Goal: Transaction & Acquisition: Purchase product/service

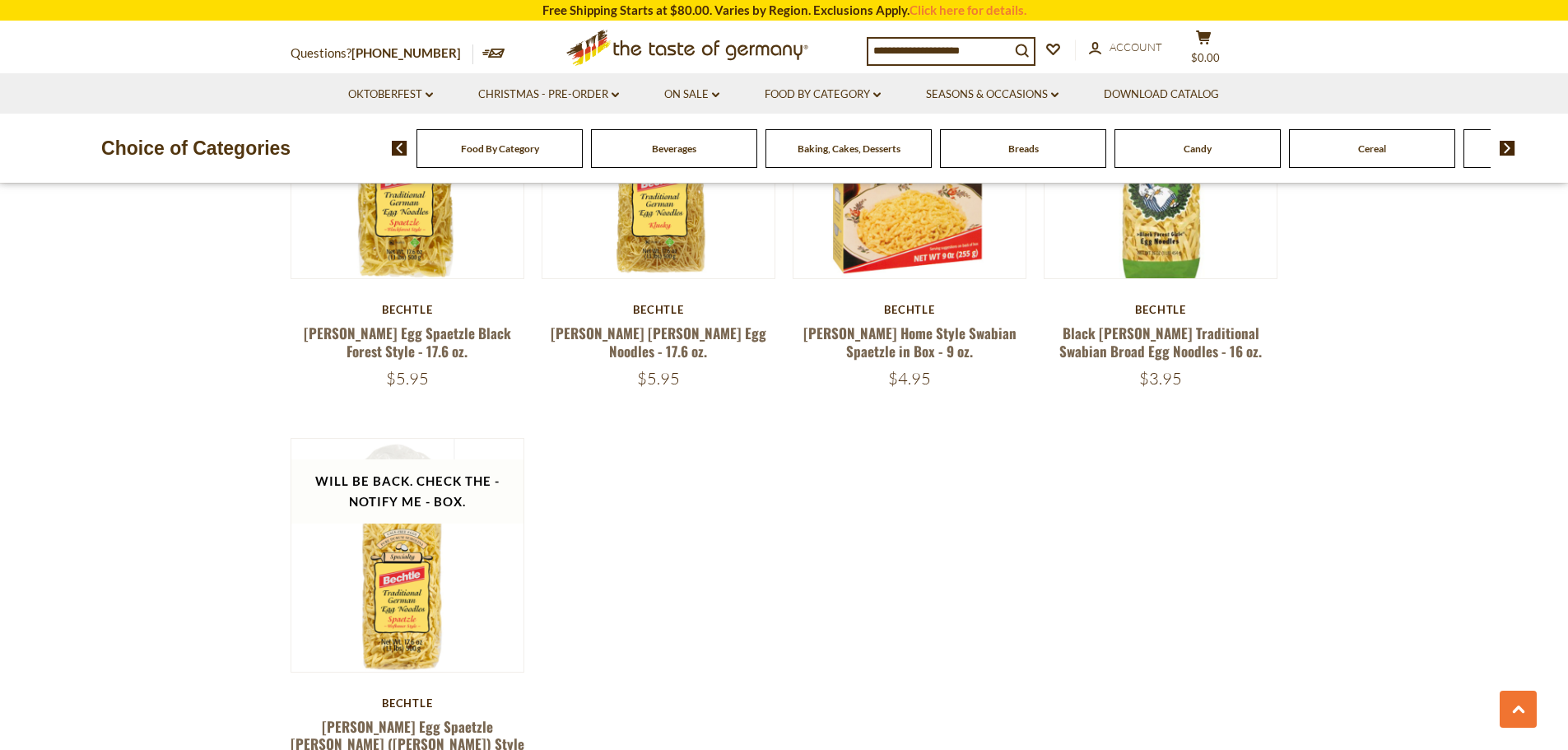
scroll to position [1153, 0]
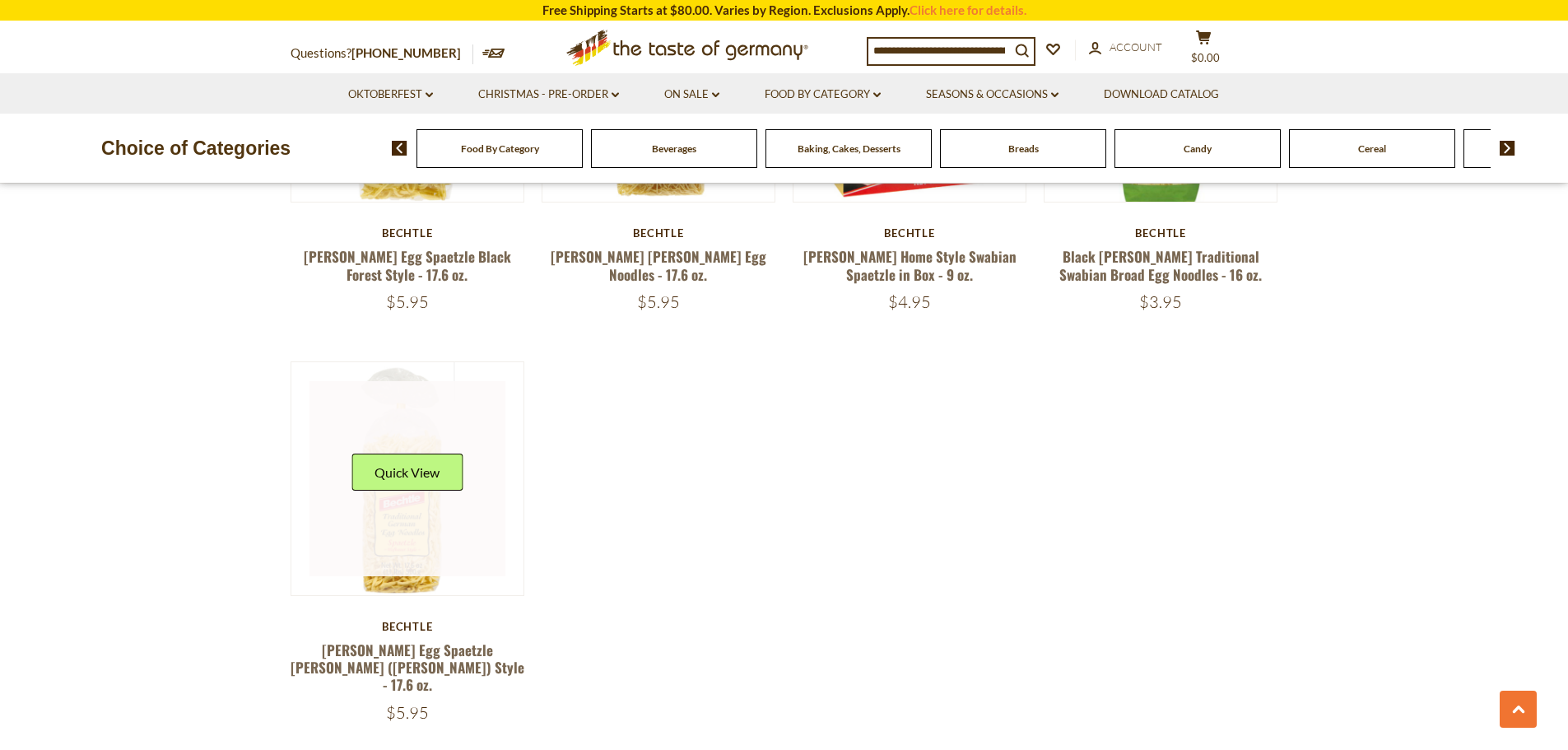
click at [411, 523] on link at bounding box center [407, 479] width 196 height 196
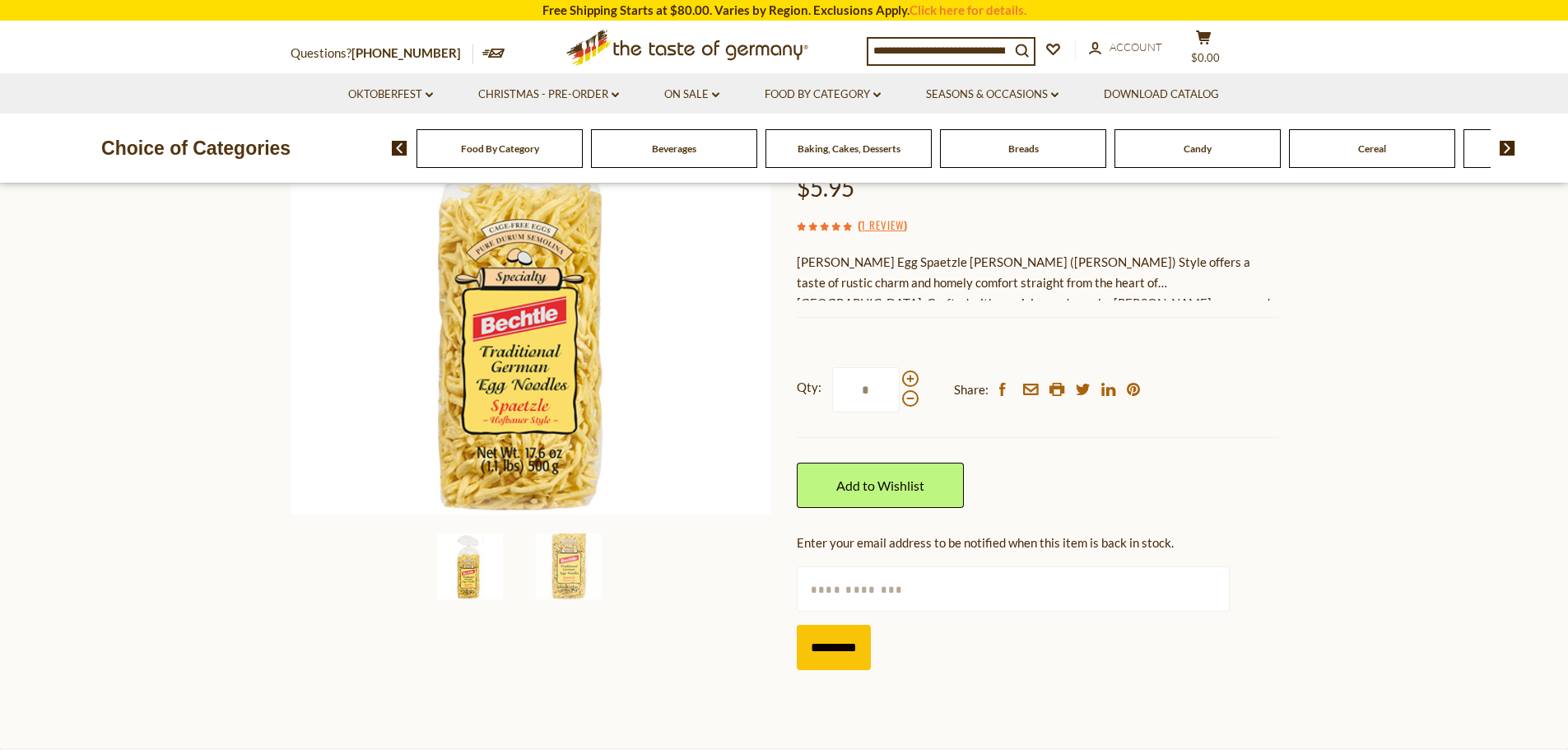
scroll to position [247, 0]
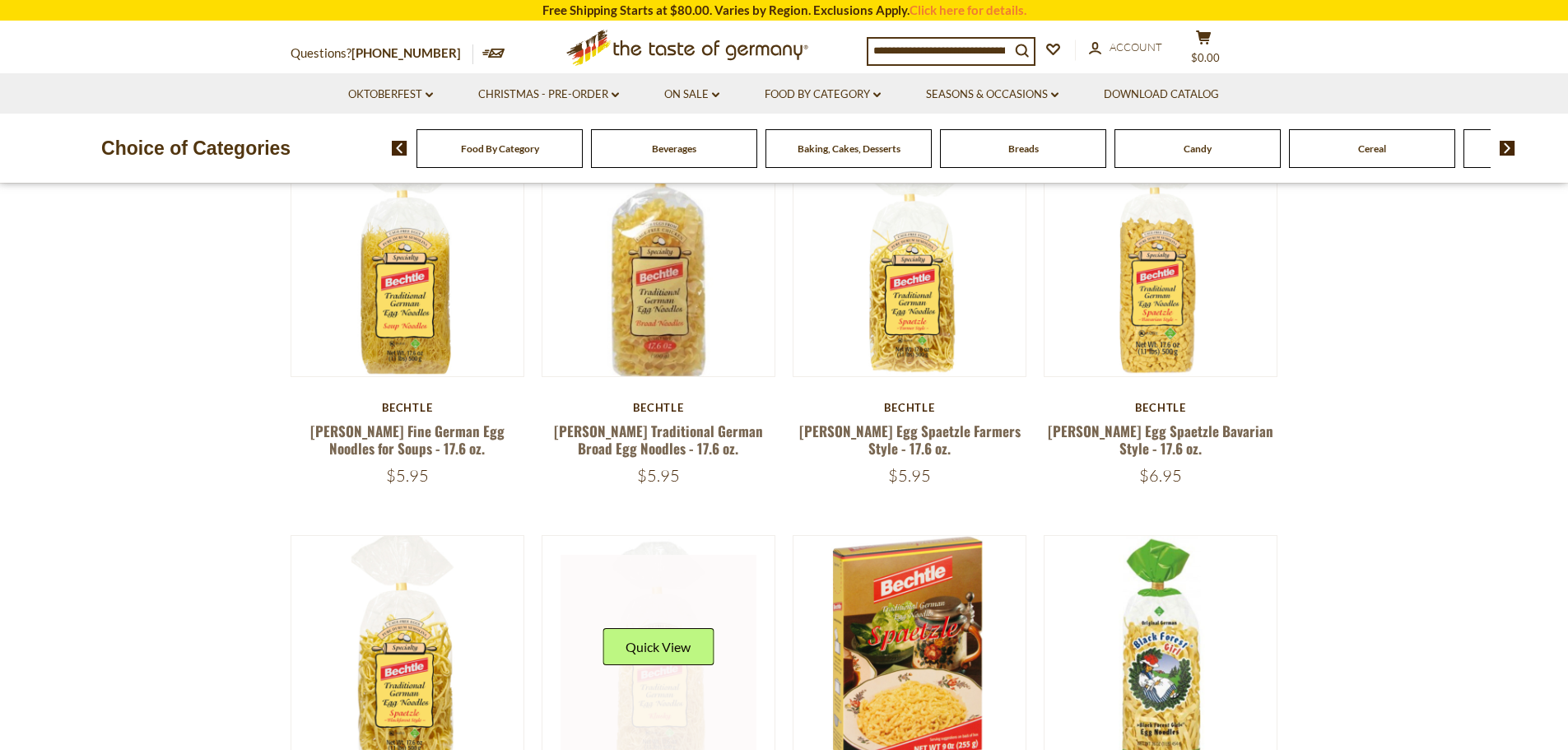
scroll to position [576, 0]
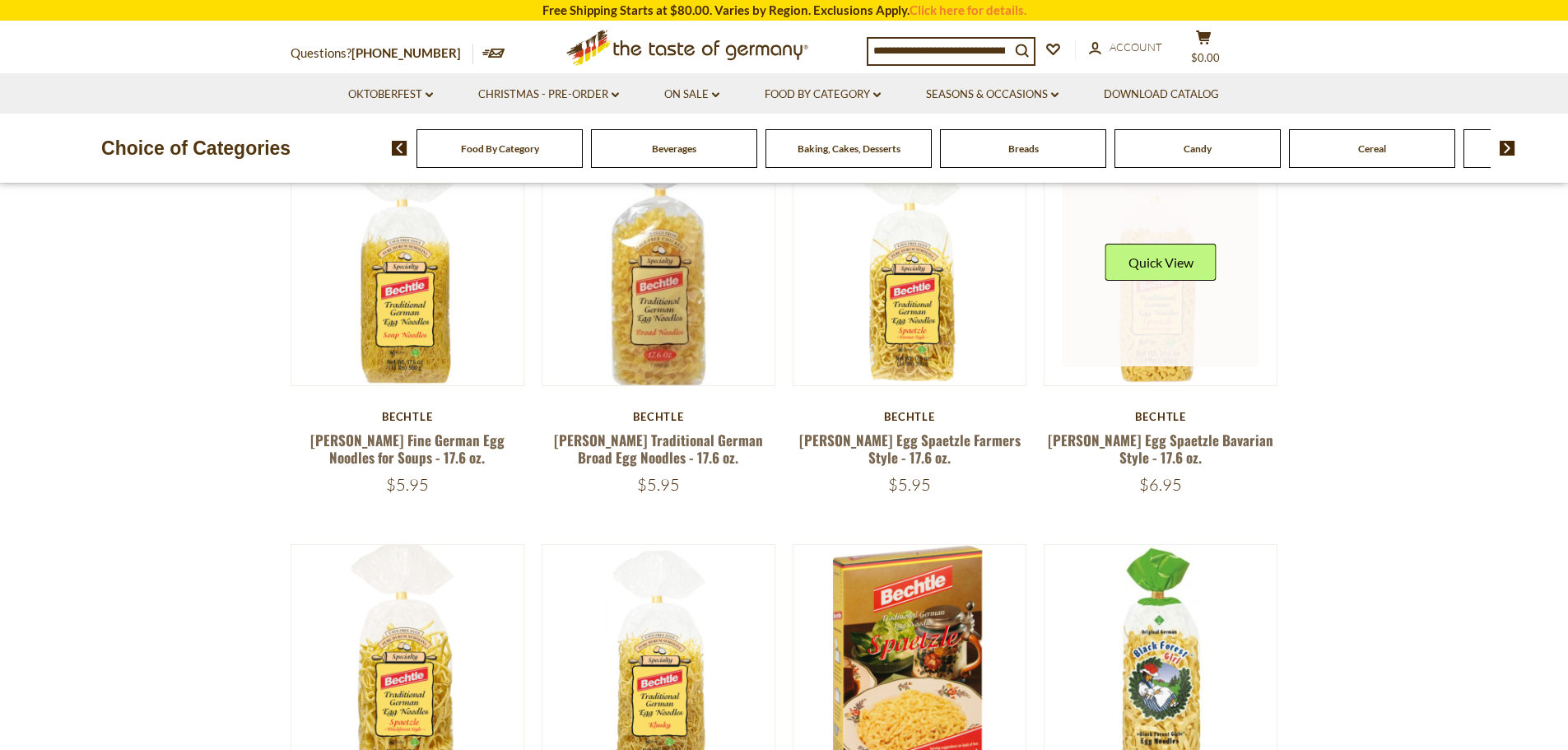
click at [1157, 330] on link at bounding box center [1160, 269] width 196 height 196
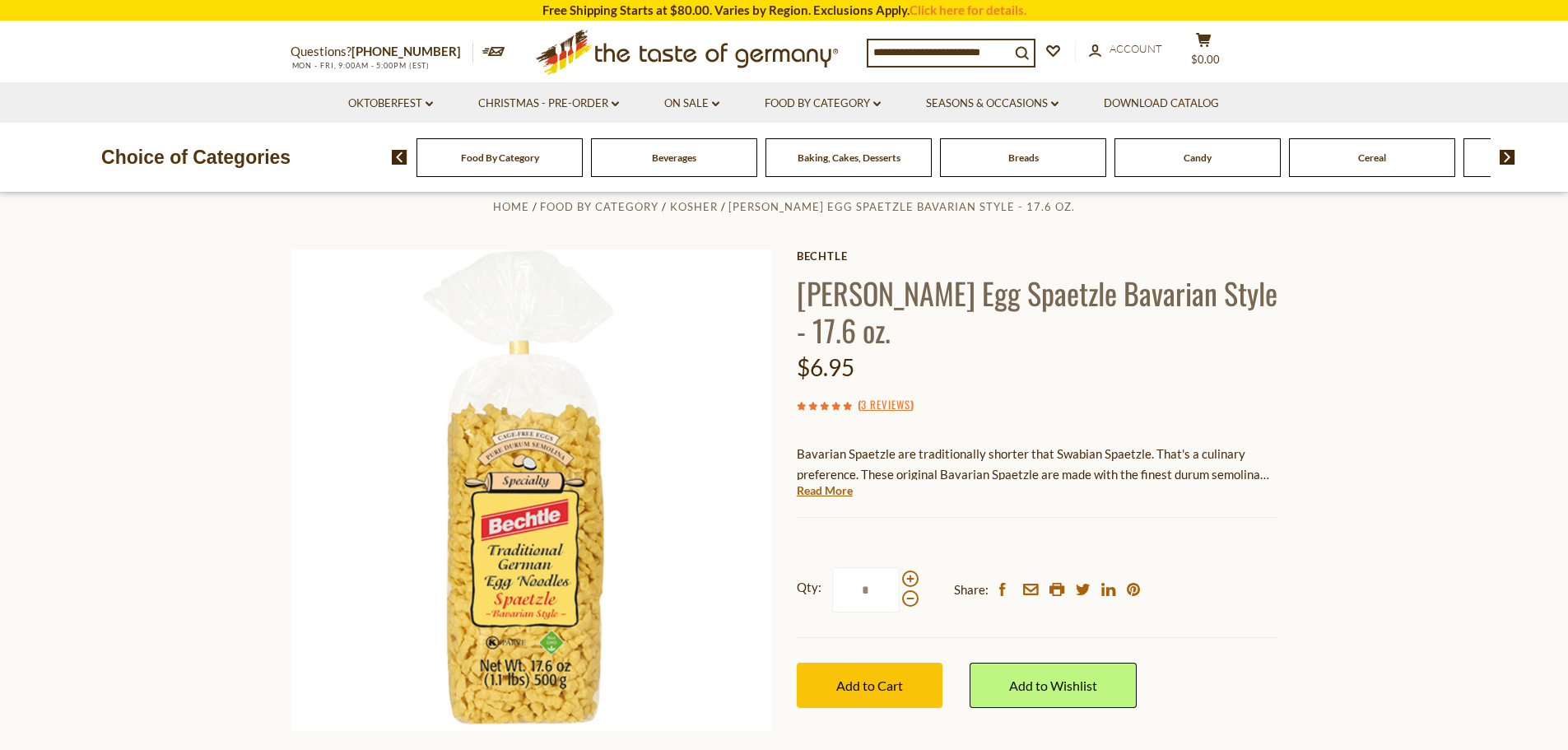
scroll to position [83, 0]
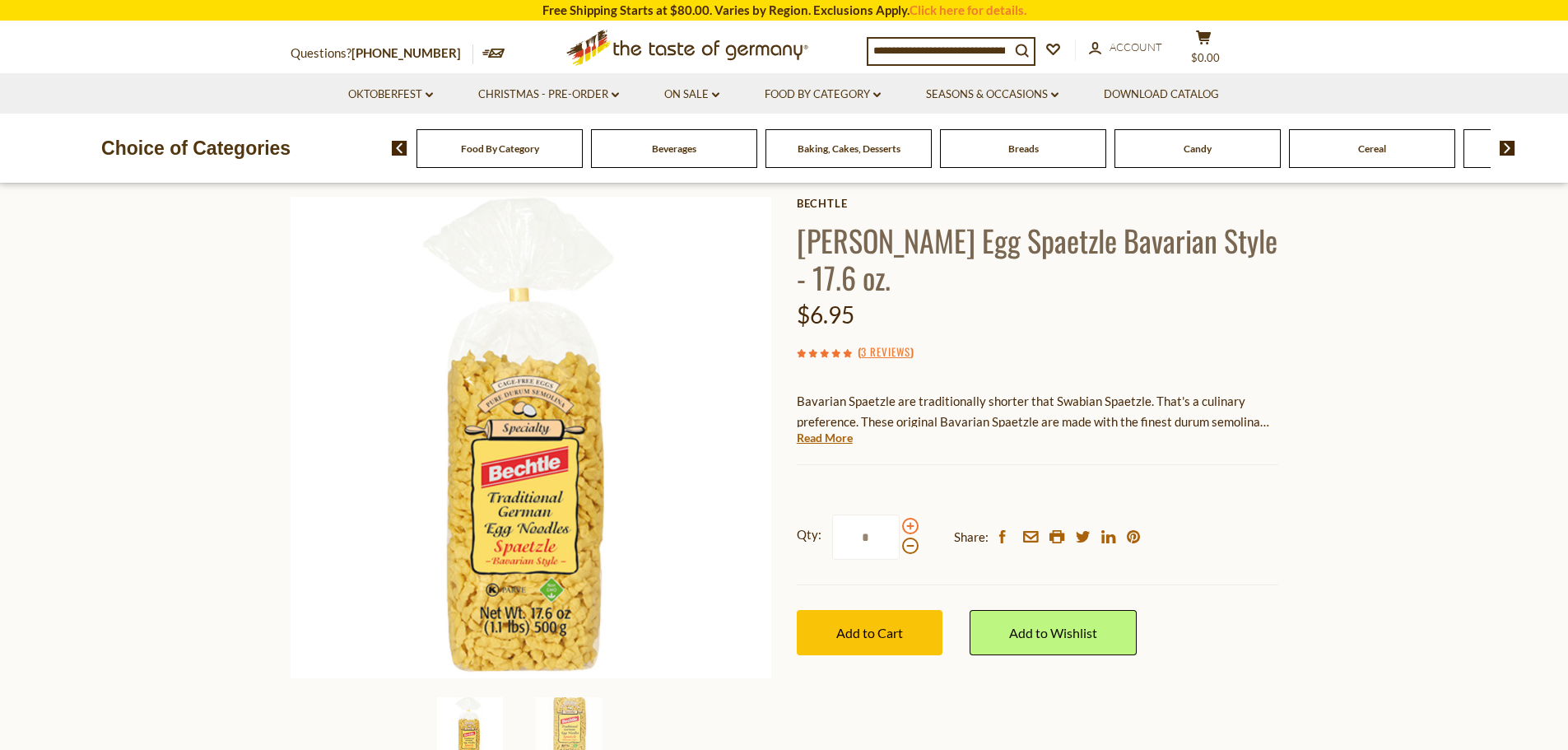
click at [912, 532] on span at bounding box center [910, 526] width 17 height 17
click at [900, 532] on input "*" at bounding box center [866, 537] width 68 height 45
click at [909, 526] on span at bounding box center [910, 526] width 17 height 17
click at [900, 526] on input "*" at bounding box center [866, 537] width 68 height 45
click at [909, 526] on span at bounding box center [910, 526] width 17 height 17
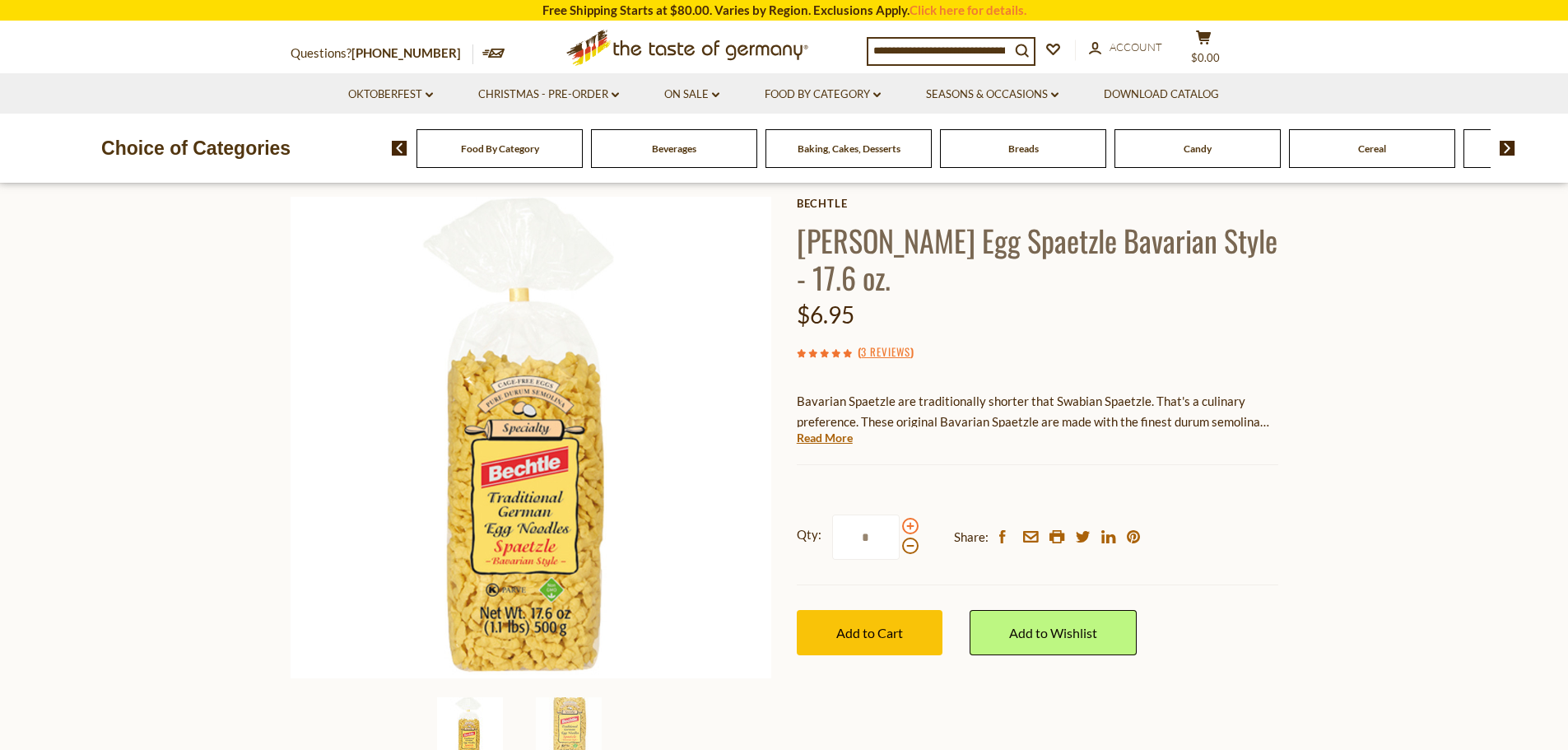
click at [900, 526] on input "*" at bounding box center [866, 537] width 68 height 45
click at [909, 526] on span at bounding box center [910, 526] width 17 height 17
click at [900, 526] on input "*" at bounding box center [866, 537] width 68 height 45
click at [909, 526] on span at bounding box center [910, 526] width 17 height 17
click at [900, 526] on input "*" at bounding box center [866, 537] width 68 height 45
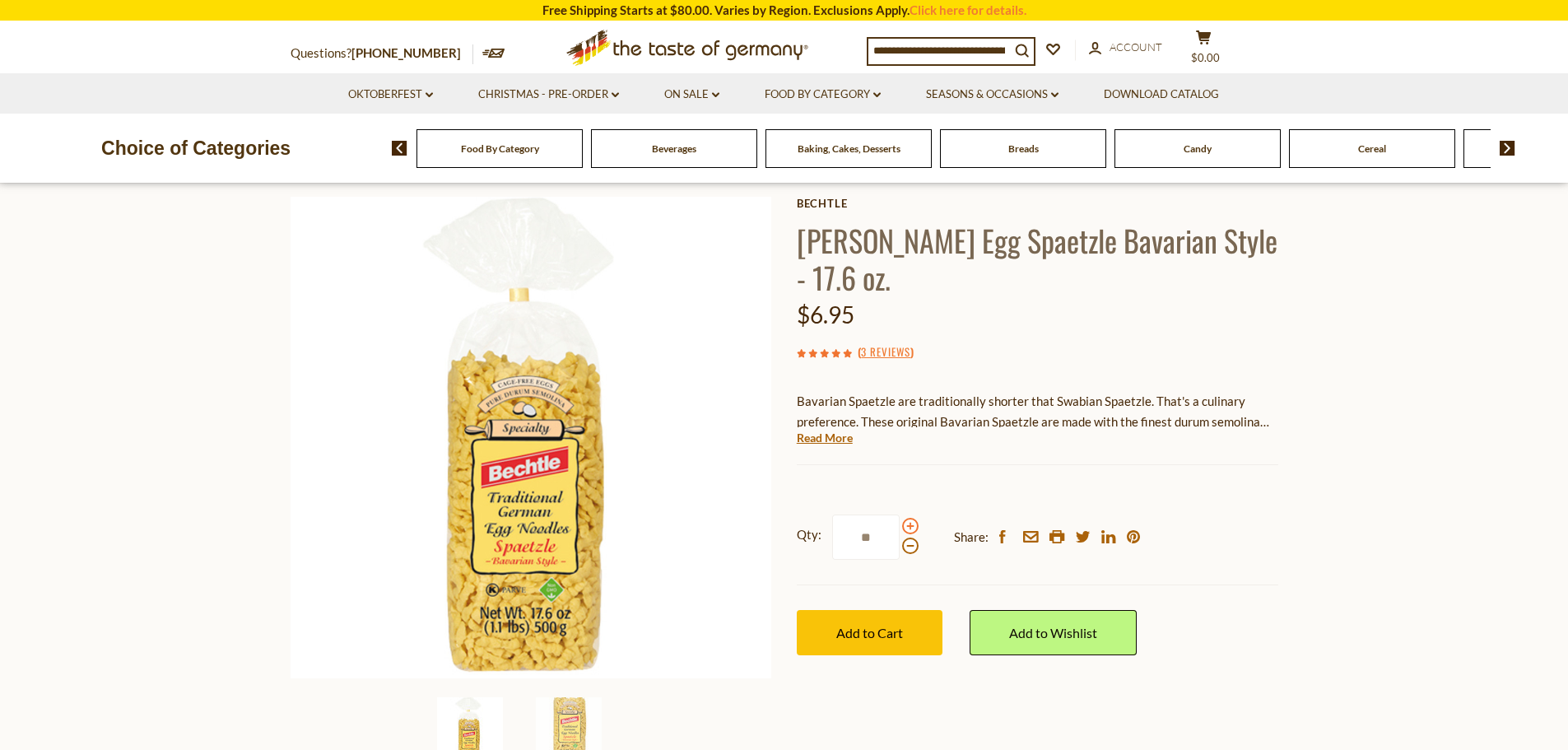
click at [909, 526] on span at bounding box center [910, 526] width 17 height 17
click at [900, 526] on input "**" at bounding box center [866, 537] width 68 height 45
click at [909, 526] on span at bounding box center [910, 526] width 17 height 17
click at [900, 526] on input "**" at bounding box center [866, 537] width 68 height 45
click at [909, 526] on span at bounding box center [910, 526] width 17 height 17
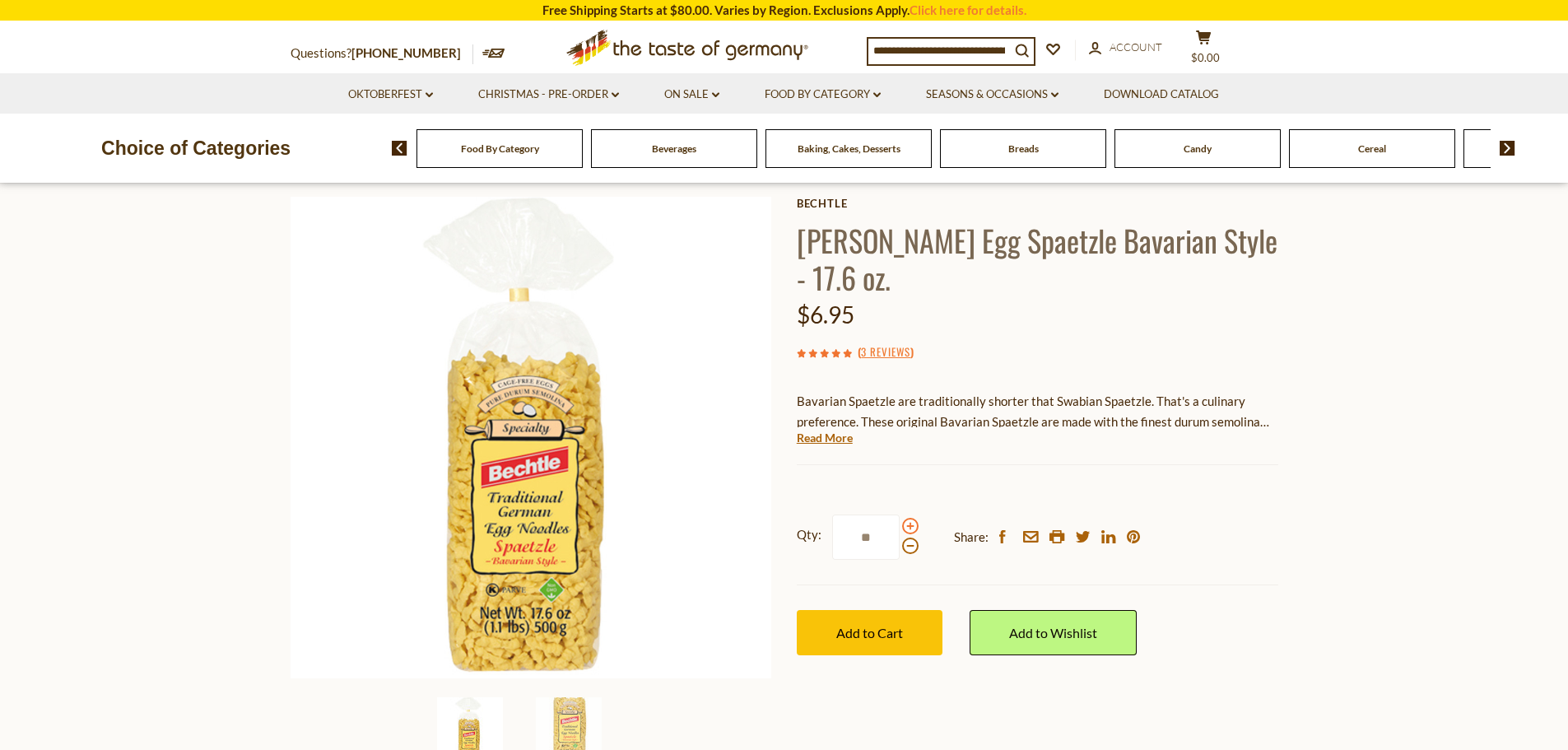
click at [900, 526] on input "**" at bounding box center [866, 537] width 68 height 45
click at [905, 548] on span at bounding box center [910, 546] width 17 height 17
click at [900, 548] on input "**" at bounding box center [866, 537] width 68 height 45
click at [905, 548] on span at bounding box center [910, 546] width 17 height 17
click at [900, 548] on input "**" at bounding box center [866, 537] width 68 height 45
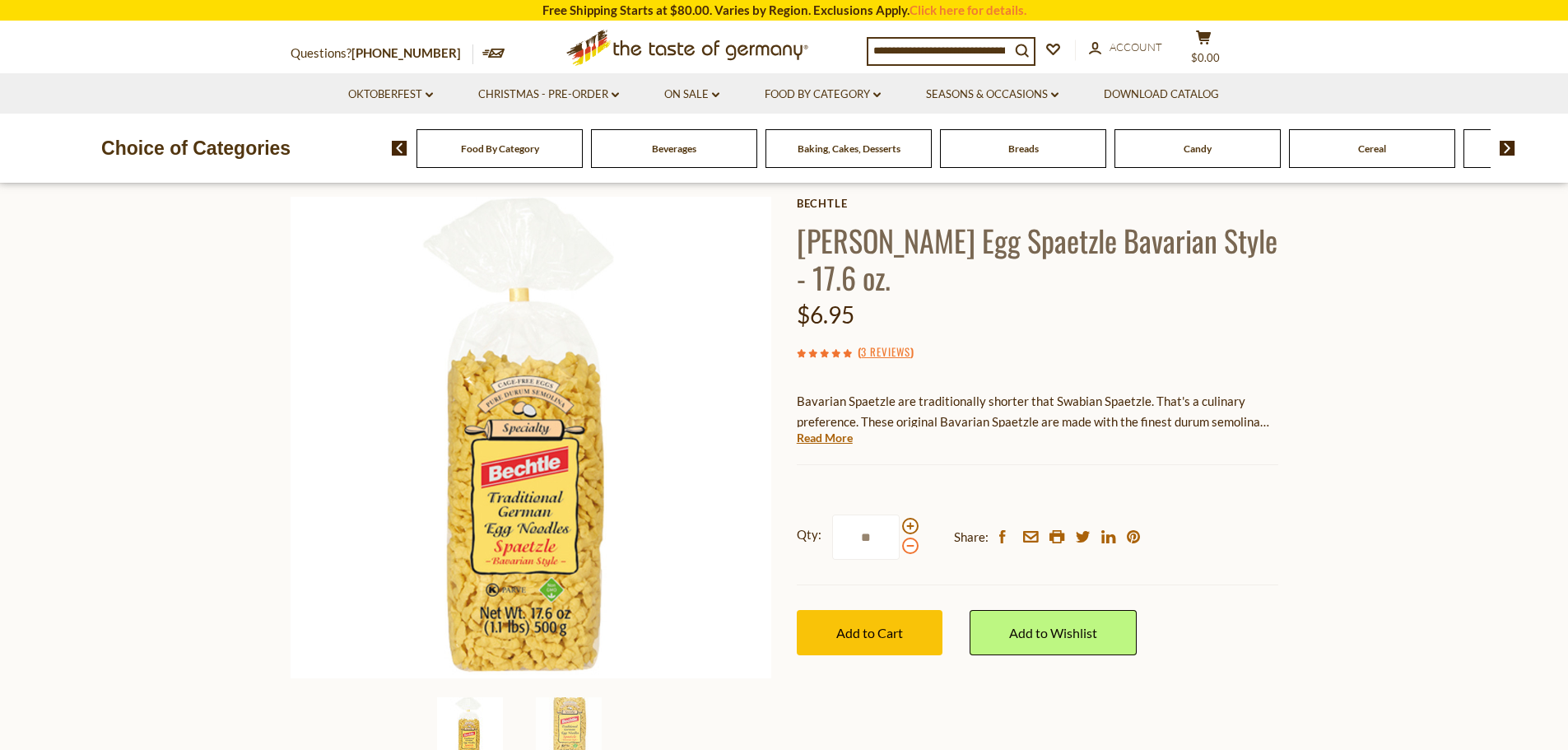
click at [905, 546] on span at bounding box center [910, 546] width 17 height 17
click at [900, 546] on input "**" at bounding box center [866, 537] width 68 height 45
type input "**"
click at [836, 627] on span "Add to Cart" at bounding box center [869, 633] width 67 height 16
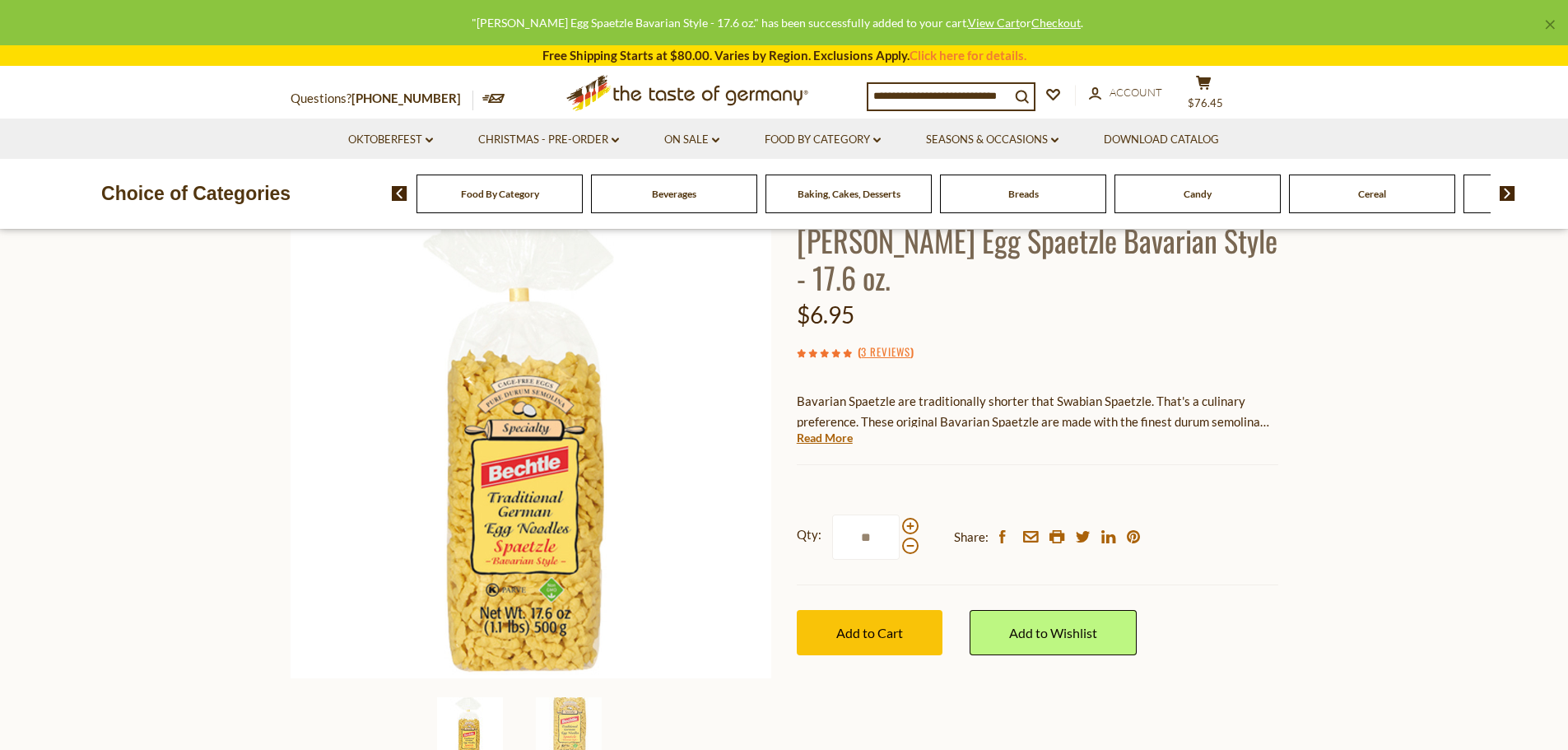
click at [583, 180] on div "Candy" at bounding box center [499, 193] width 166 height 39
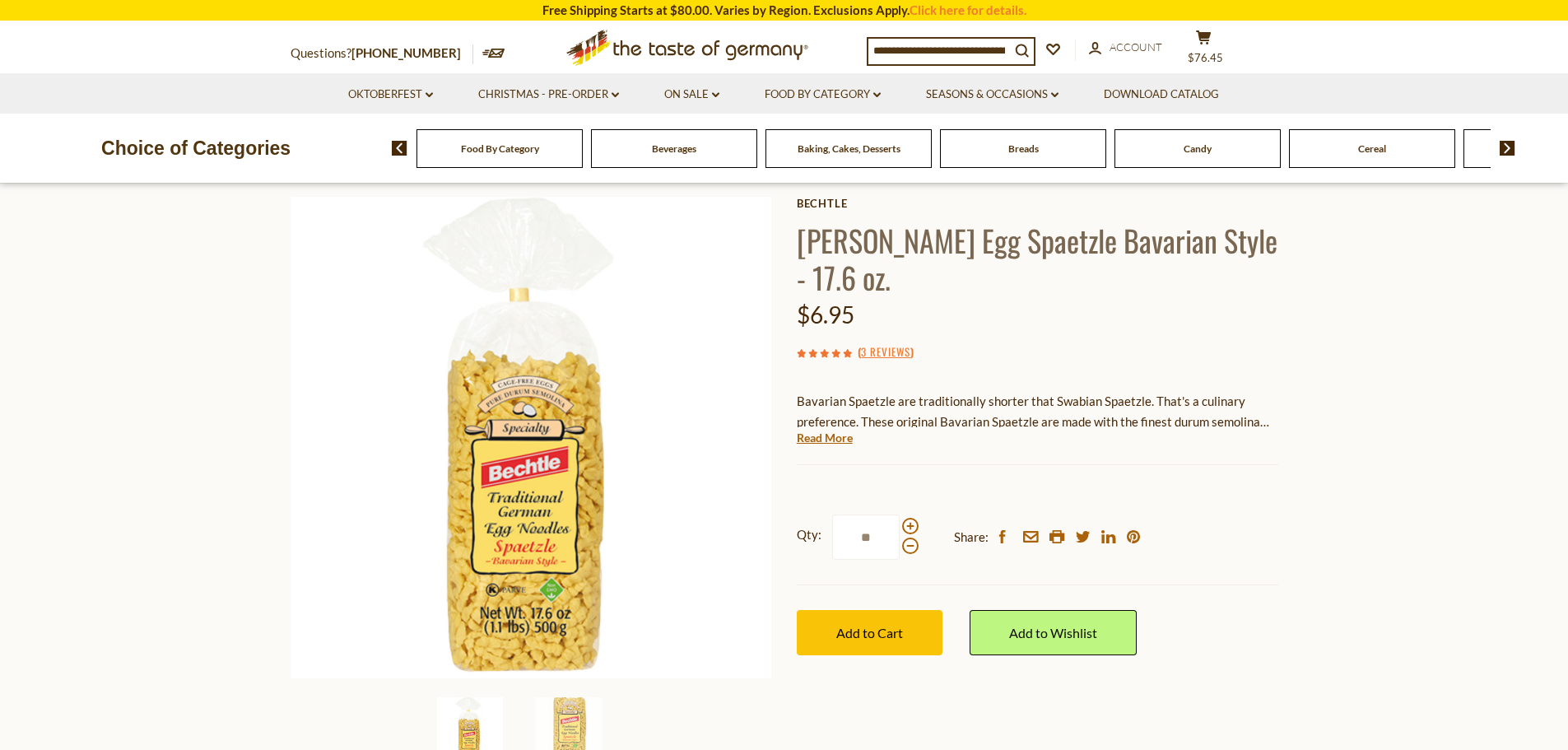
click at [1183, 148] on span "Candy" at bounding box center [1197, 149] width 28 height 12
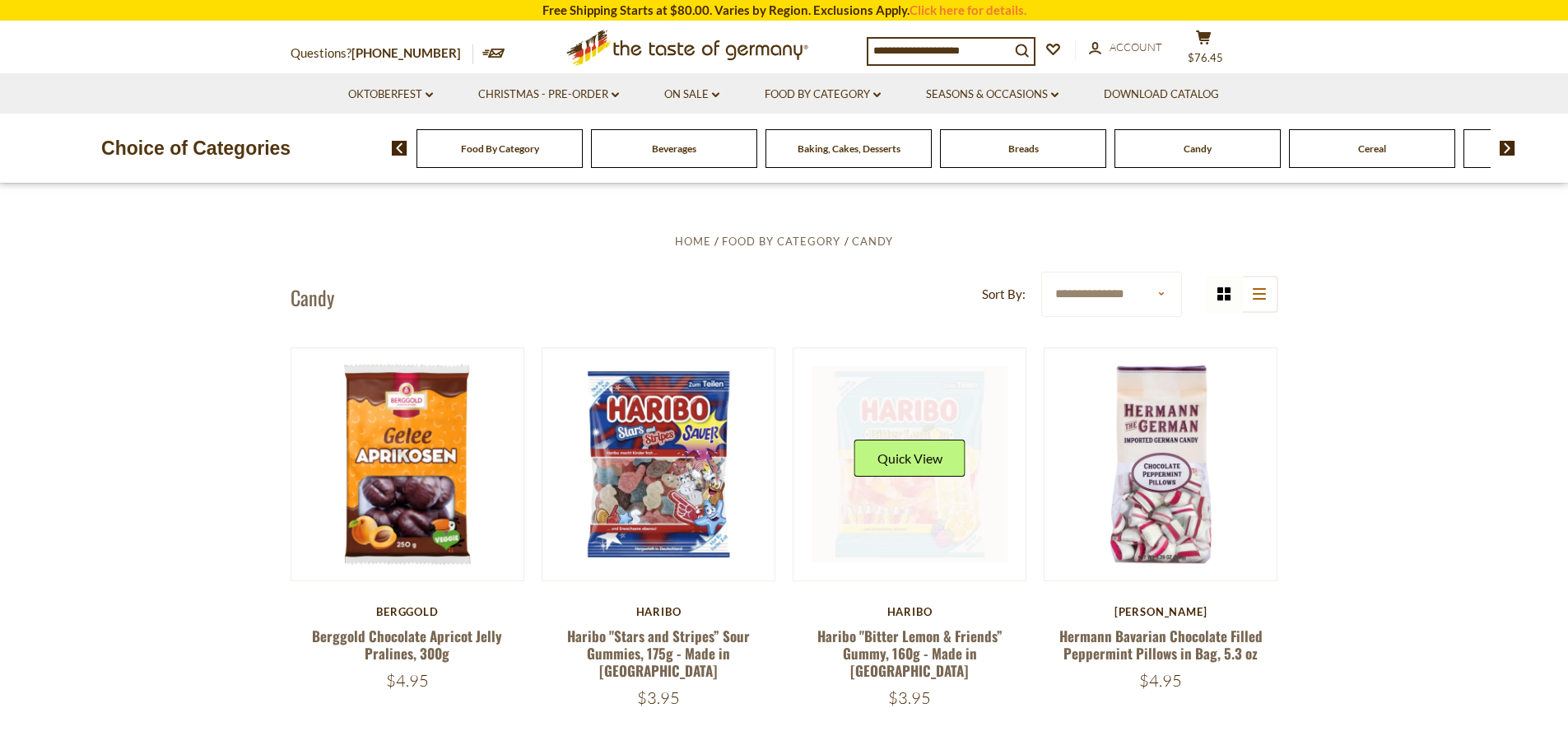
scroll to position [412, 0]
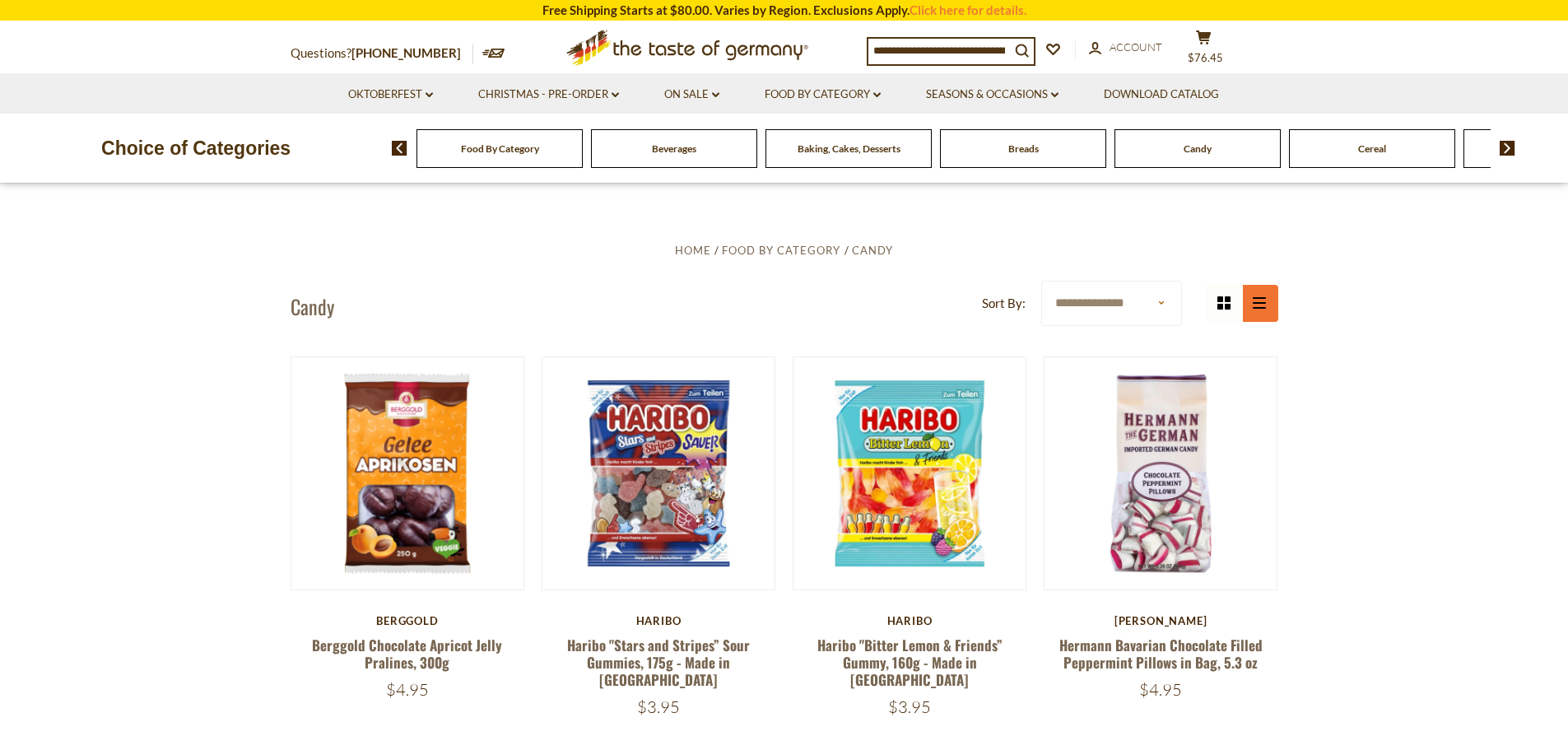
click at [1266, 305] on button "list icon" at bounding box center [1259, 303] width 37 height 37
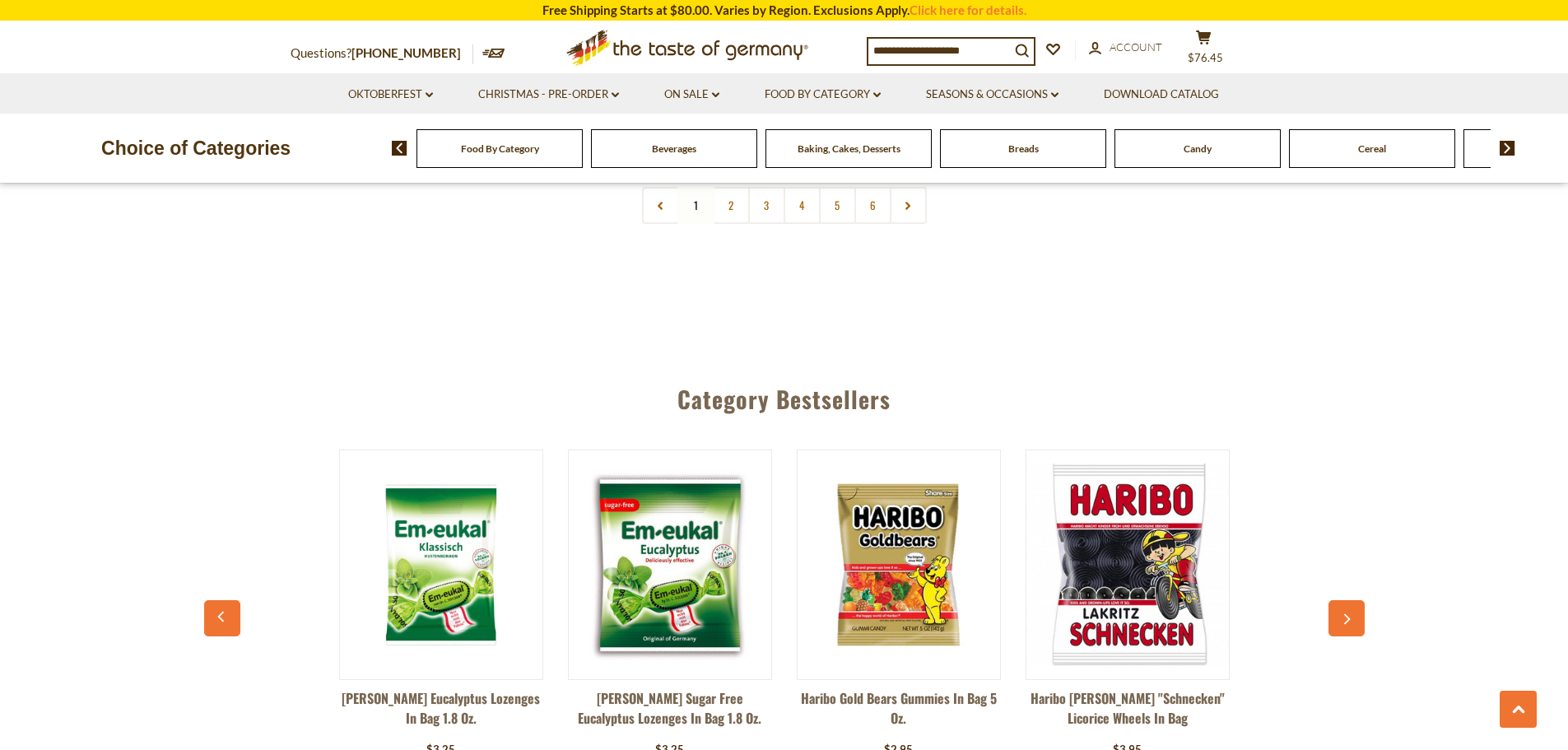
scroll to position [6177, 0]
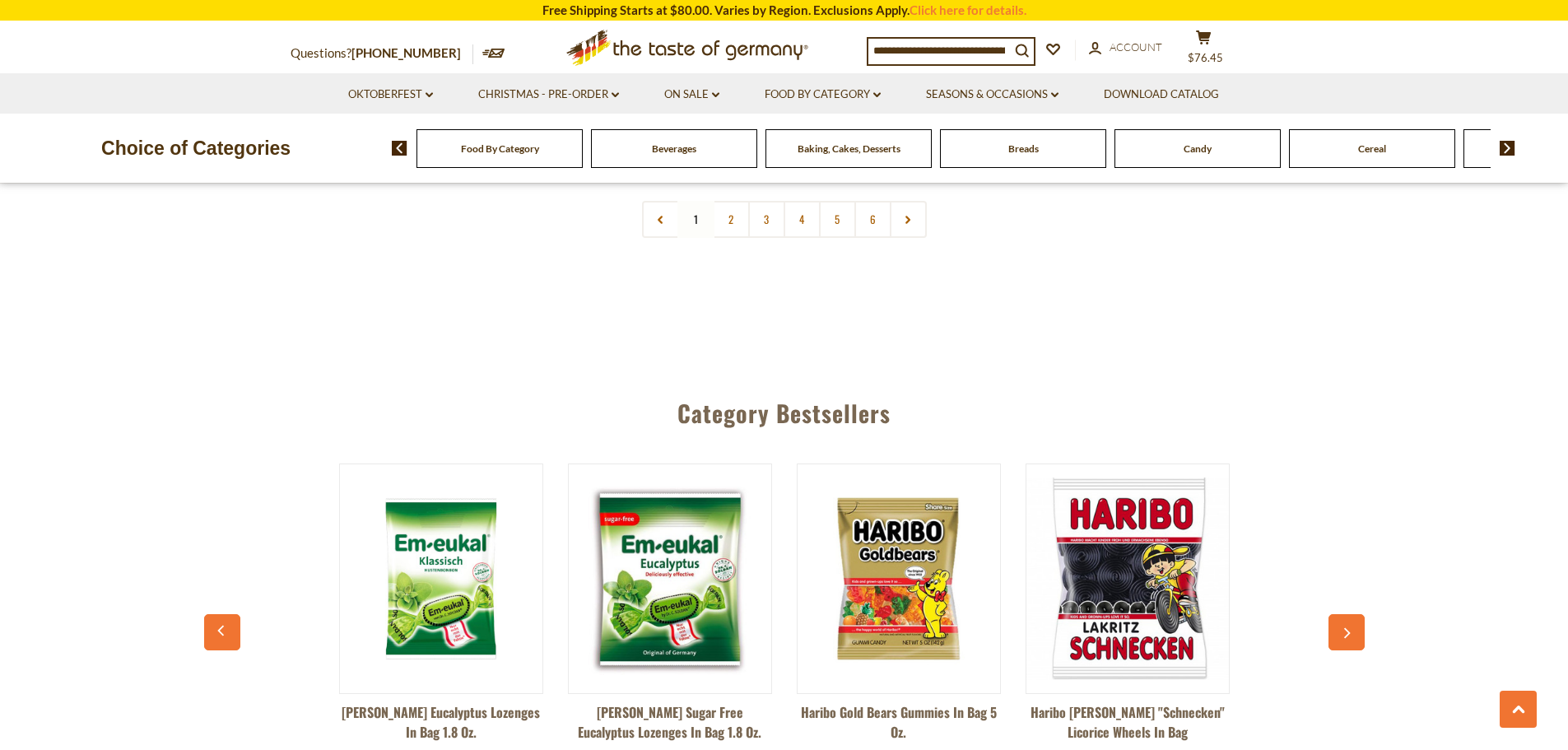
click at [1350, 627] on icon "button" at bounding box center [1346, 633] width 11 height 12
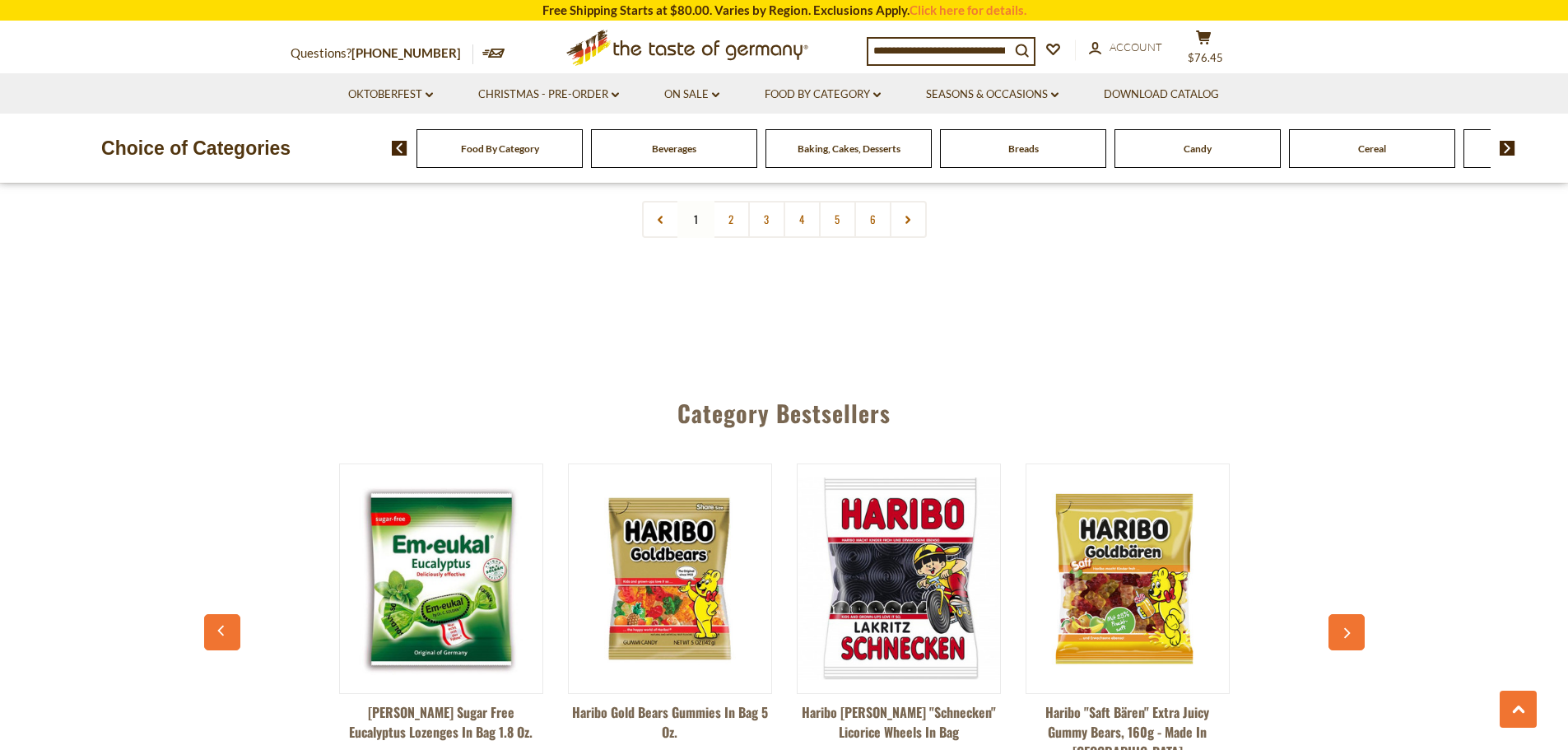
click at [1350, 627] on icon "button" at bounding box center [1346, 633] width 11 height 12
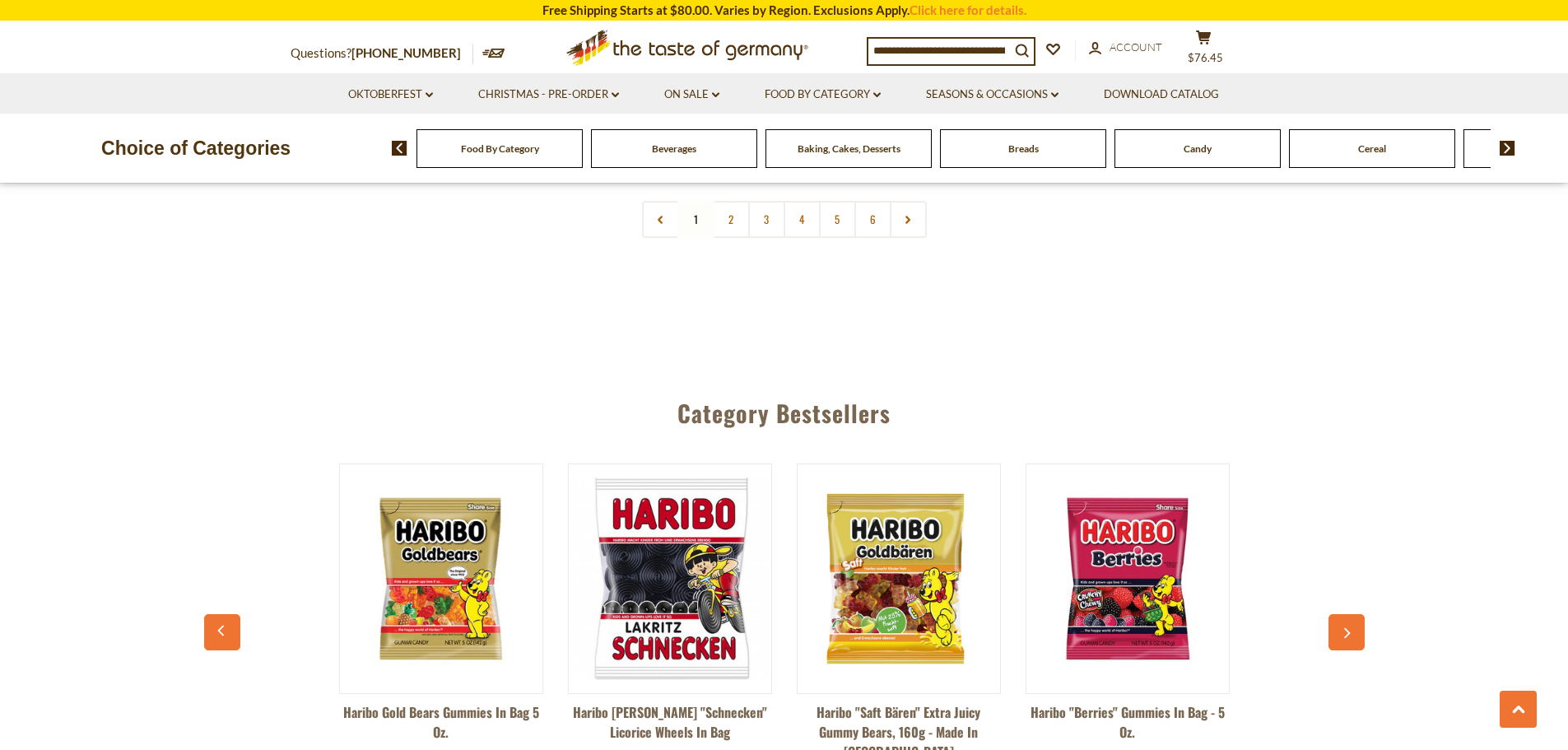
click at [1350, 627] on icon "button" at bounding box center [1346, 633] width 11 height 12
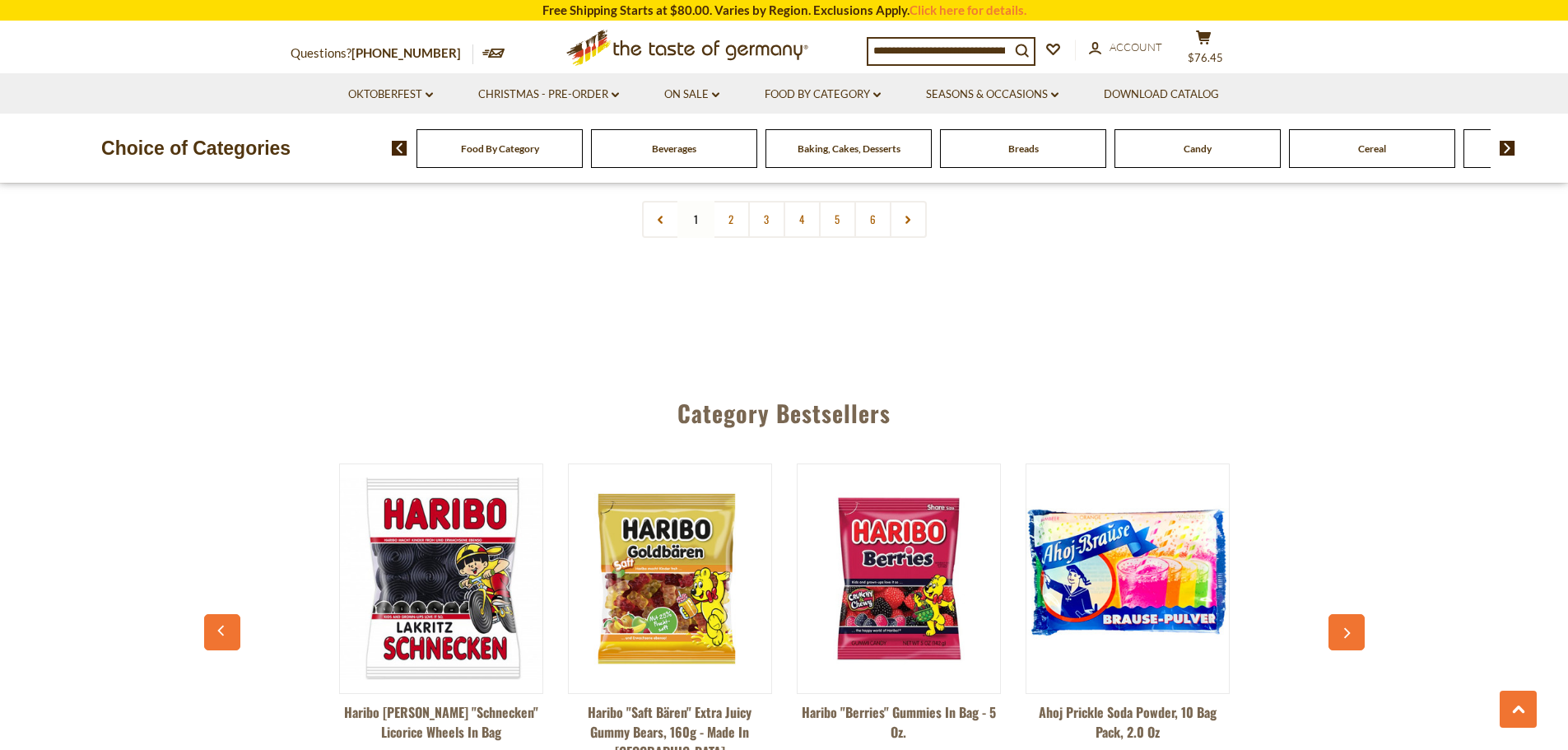
click at [1350, 627] on icon "button" at bounding box center [1346, 633] width 11 height 12
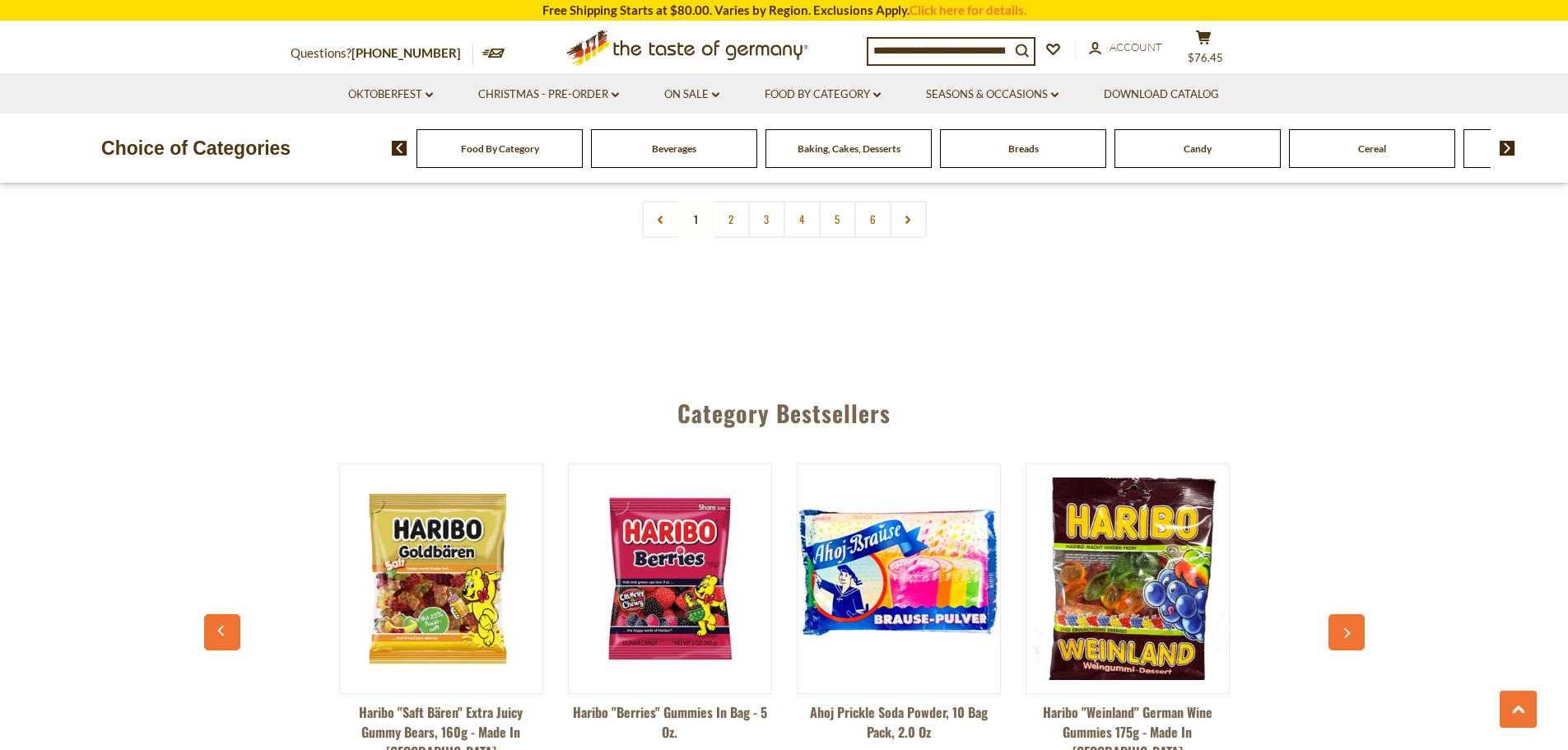
click at [1350, 627] on icon "button" at bounding box center [1346, 633] width 11 height 12
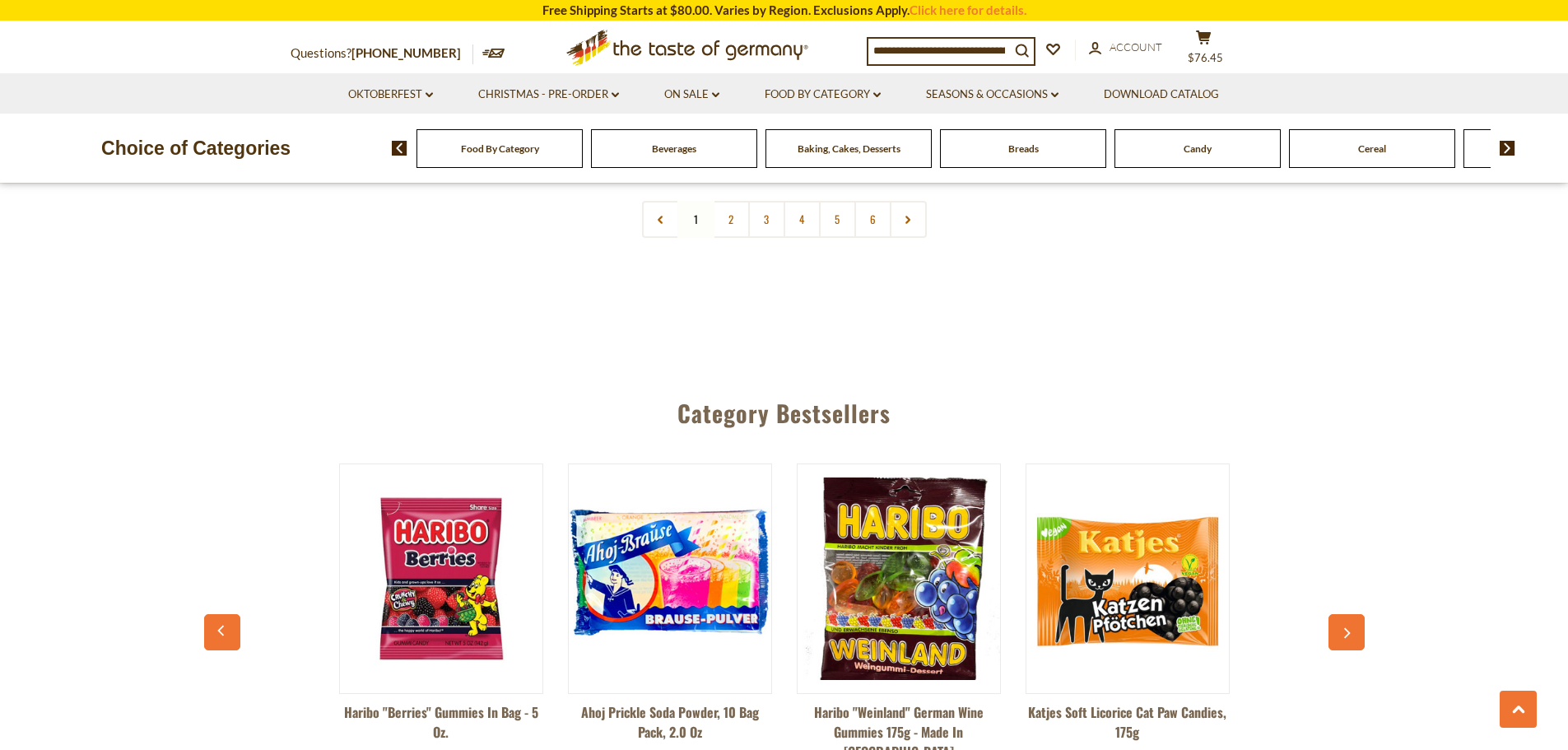
click at [1348, 628] on icon "button" at bounding box center [1347, 633] width 7 height 11
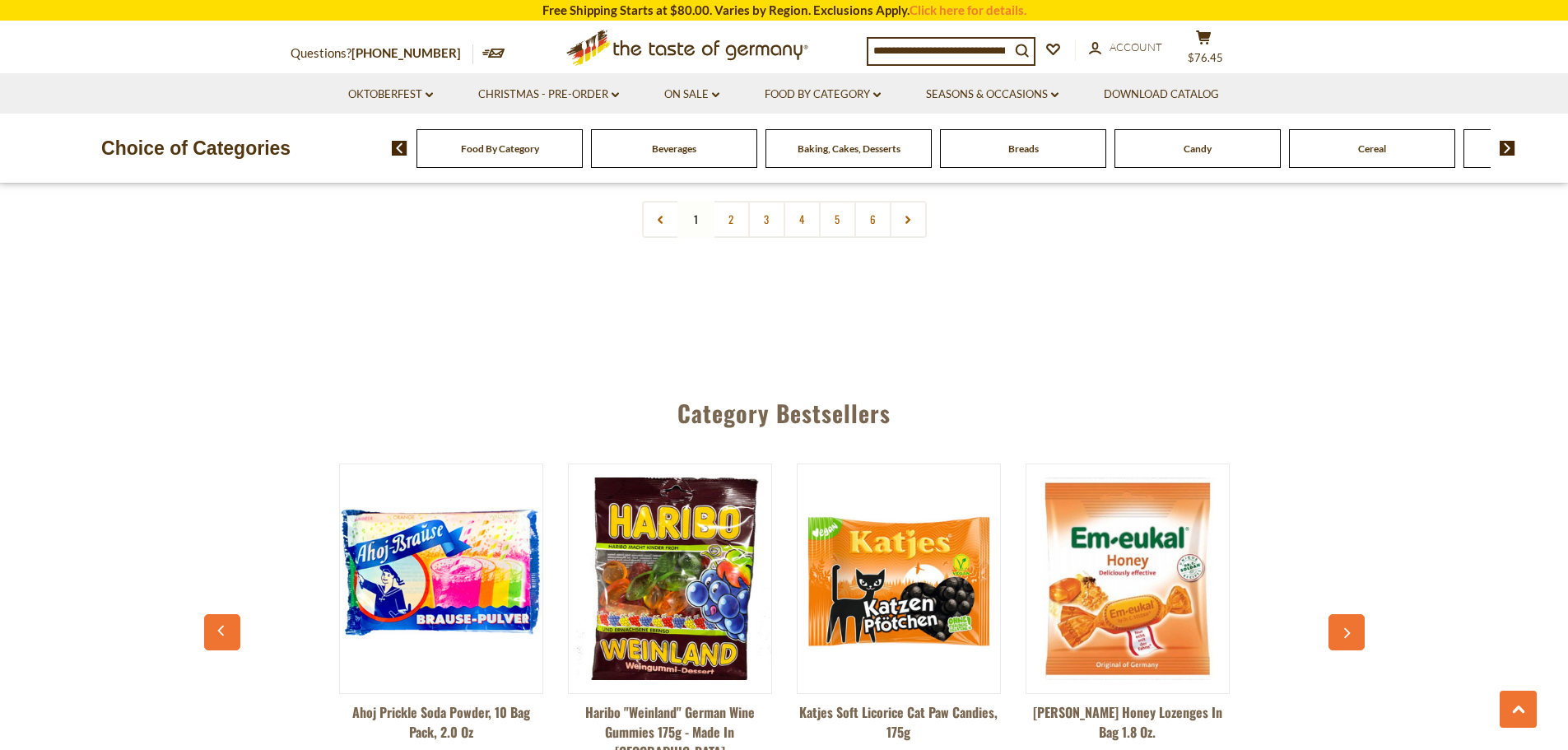
click at [1348, 628] on icon "button" at bounding box center [1347, 633] width 7 height 11
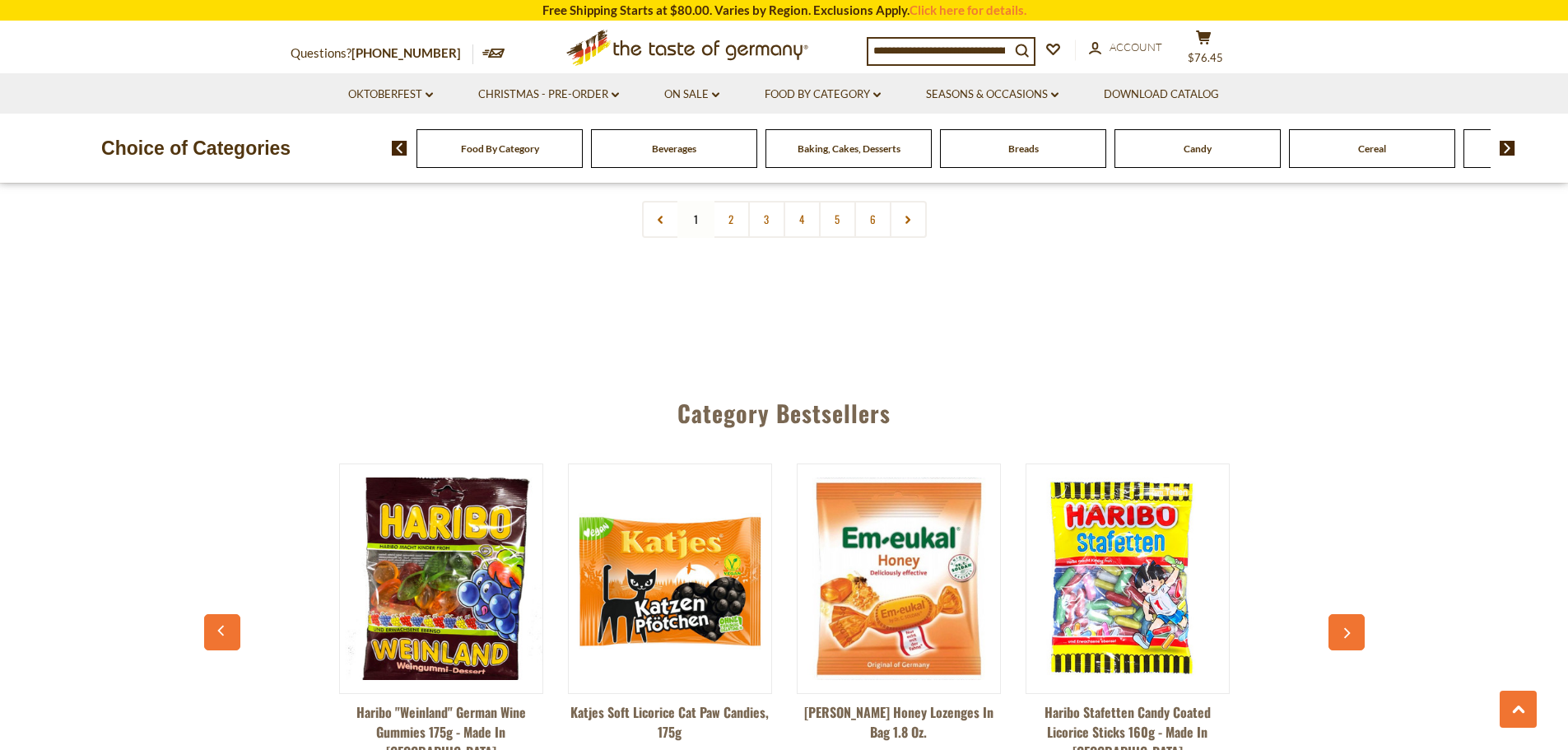
click at [1348, 628] on icon "button" at bounding box center [1347, 633] width 7 height 11
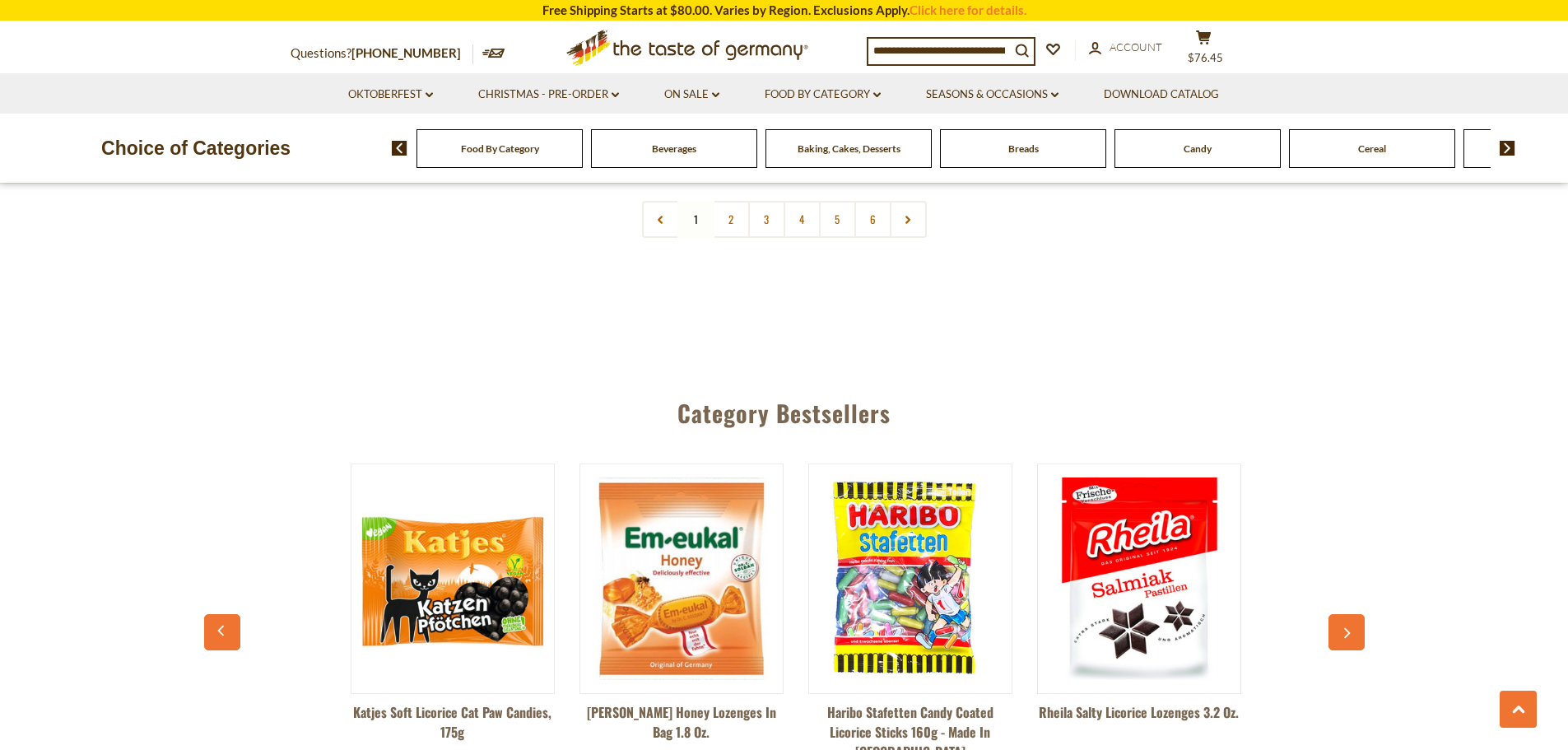
scroll to position [0, 1831]
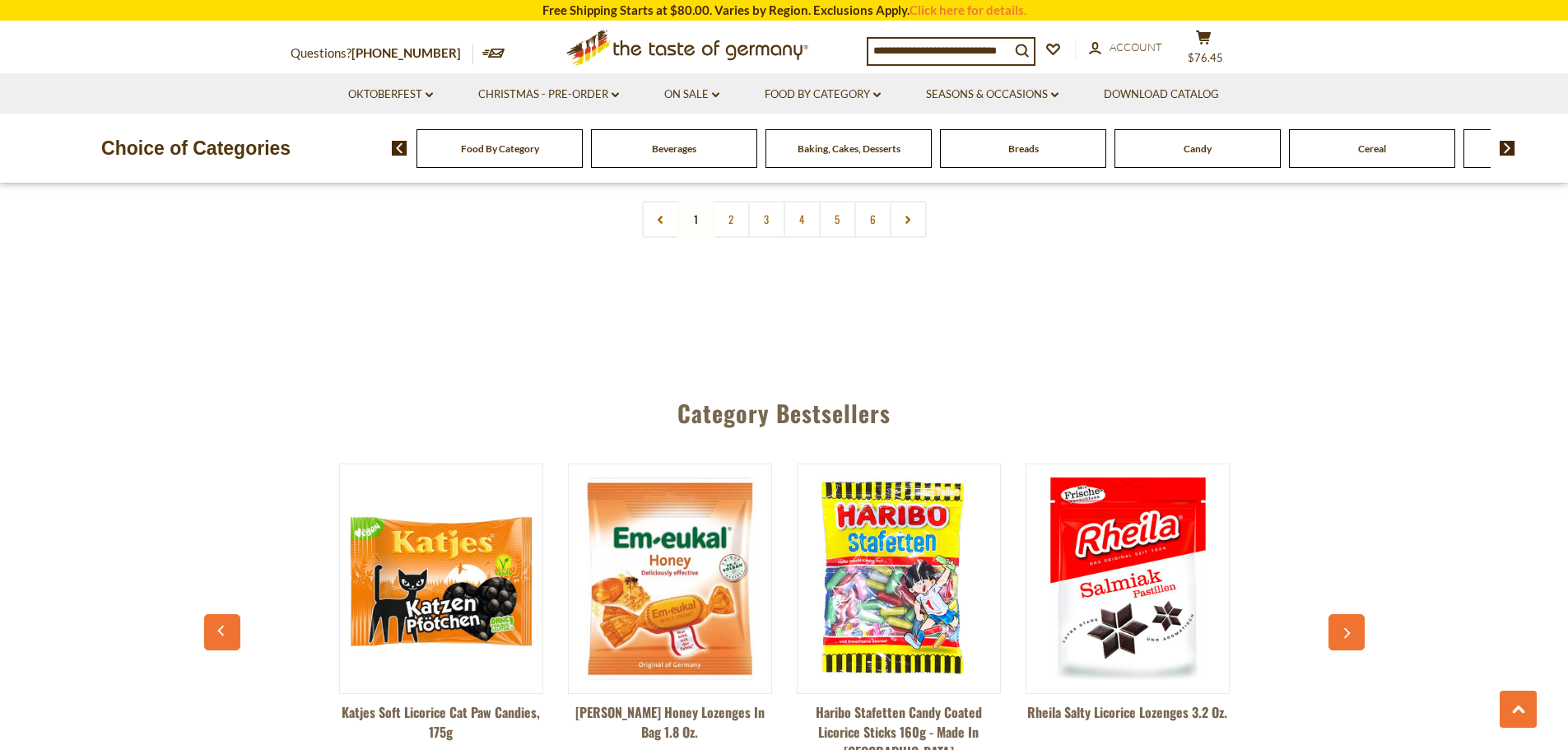
click at [1348, 628] on icon "button" at bounding box center [1347, 633] width 7 height 11
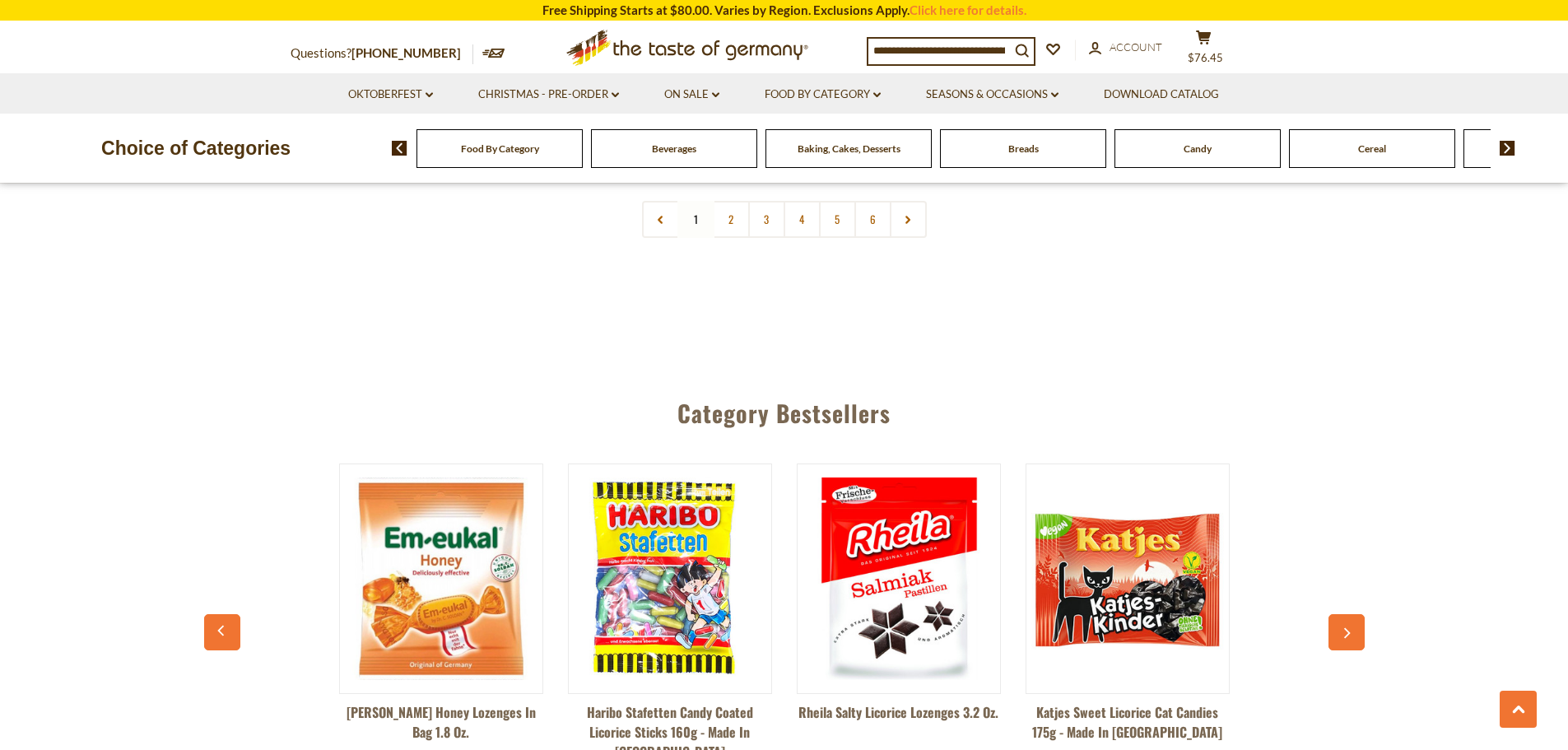
click at [1348, 628] on icon "button" at bounding box center [1347, 633] width 7 height 11
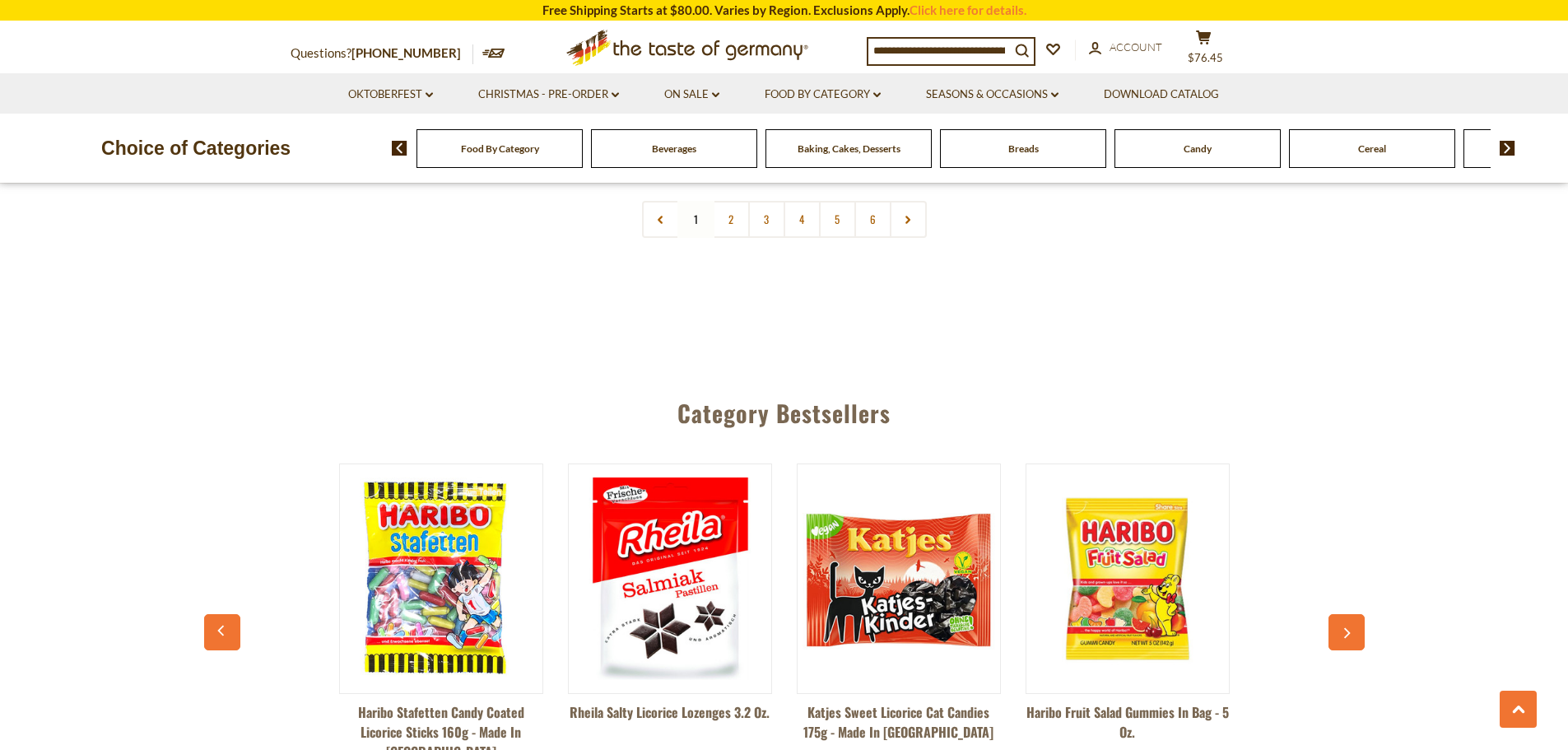
click at [1348, 628] on icon "button" at bounding box center [1347, 633] width 7 height 11
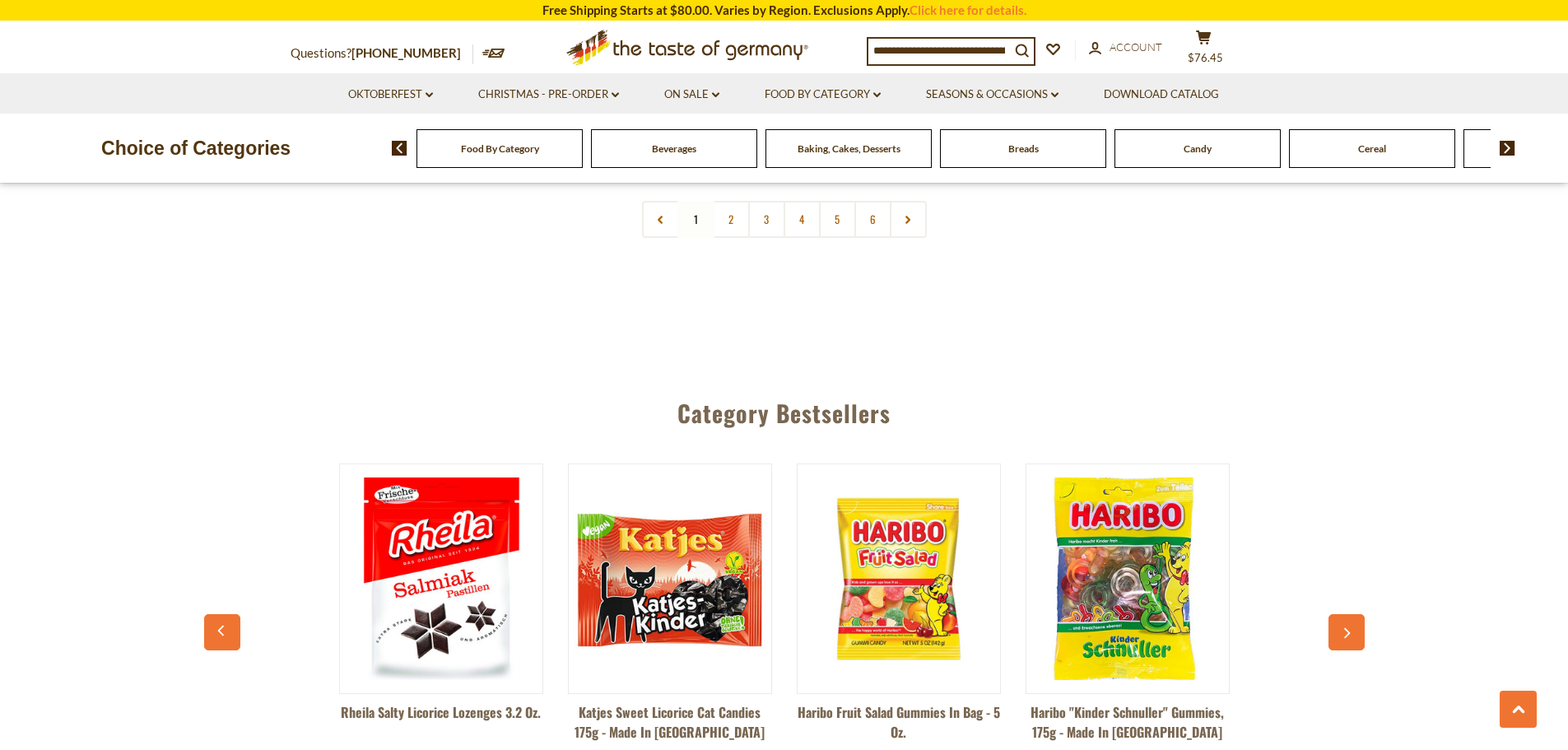
click at [1348, 628] on icon "button" at bounding box center [1347, 633] width 7 height 11
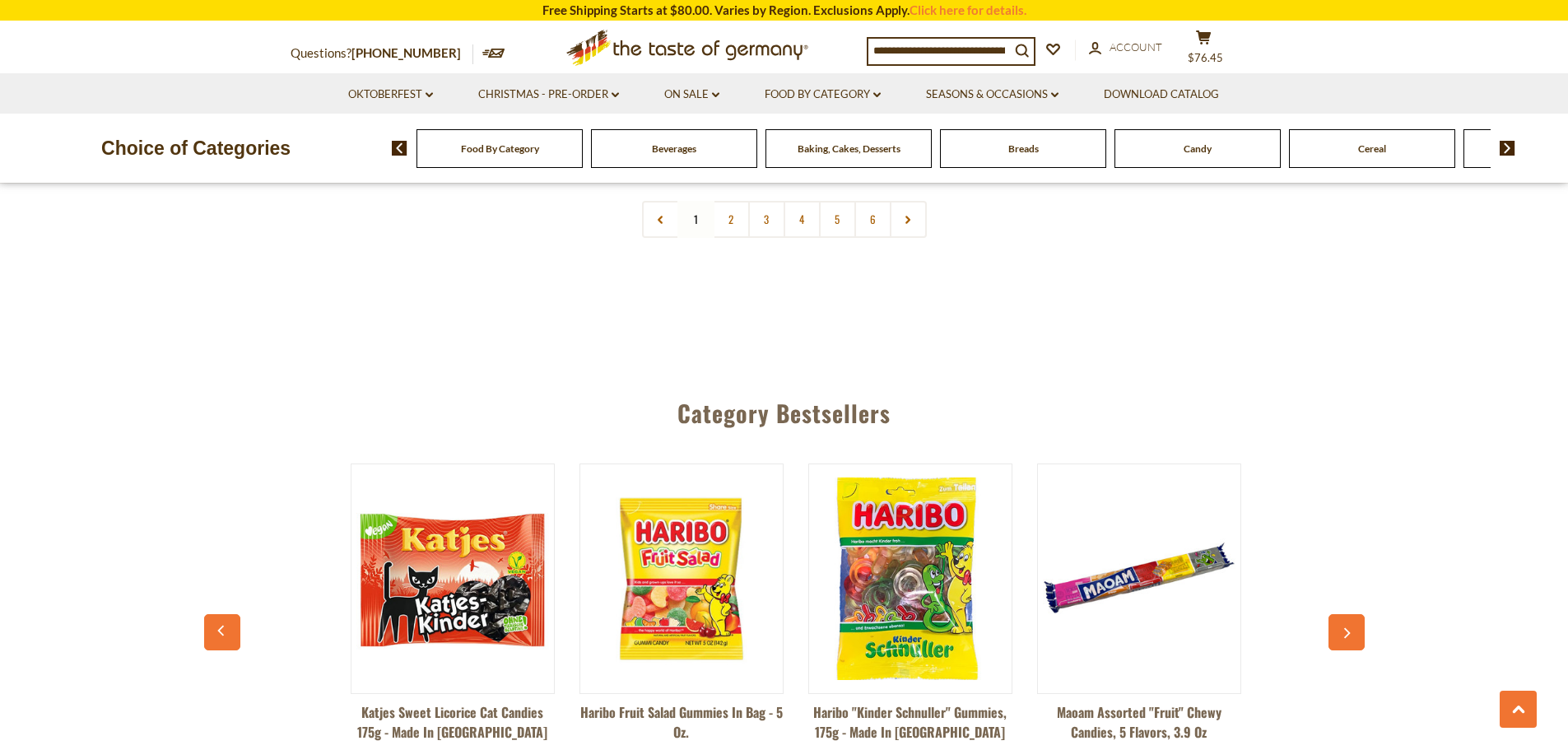
scroll to position [0, 2746]
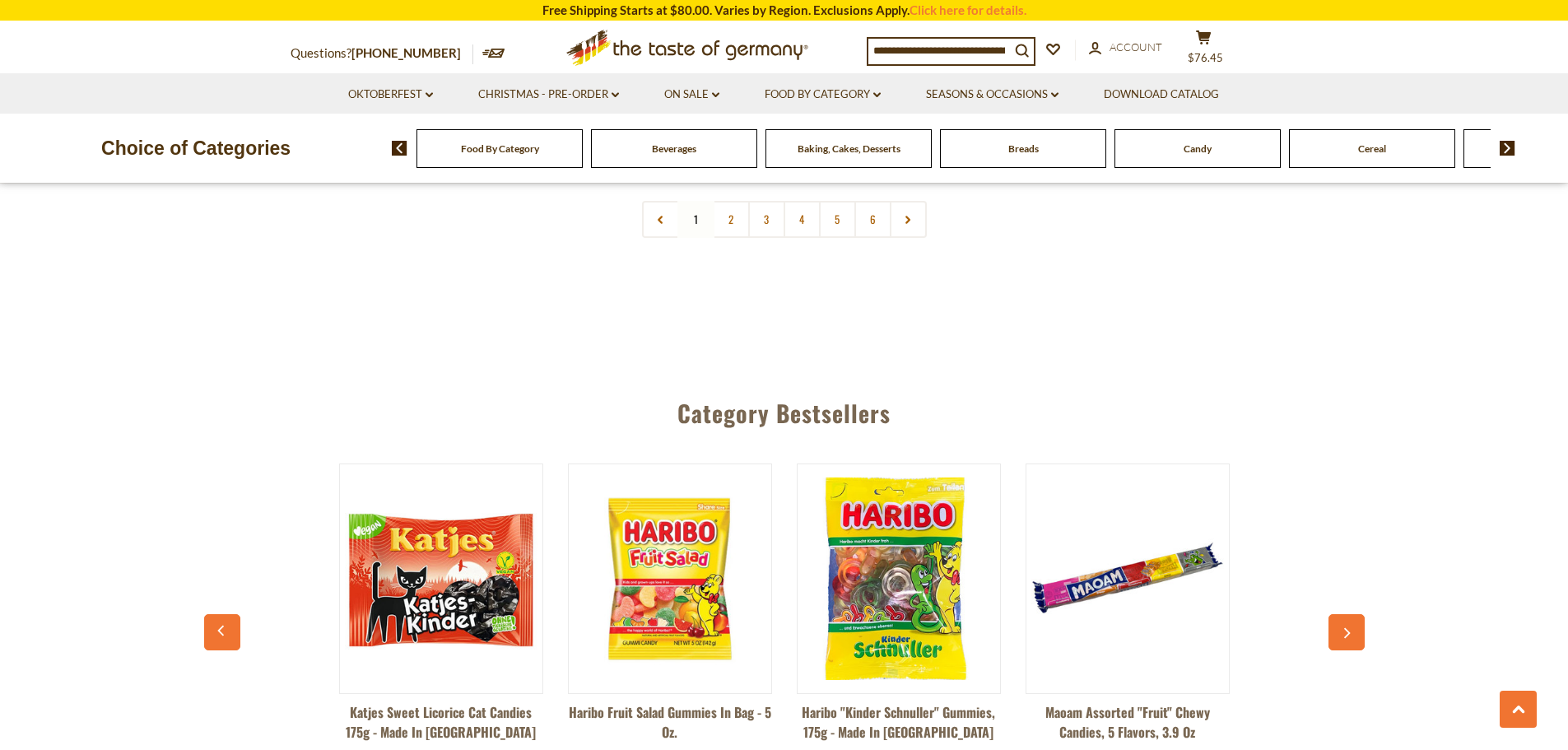
click at [1348, 628] on icon "button" at bounding box center [1347, 633] width 7 height 11
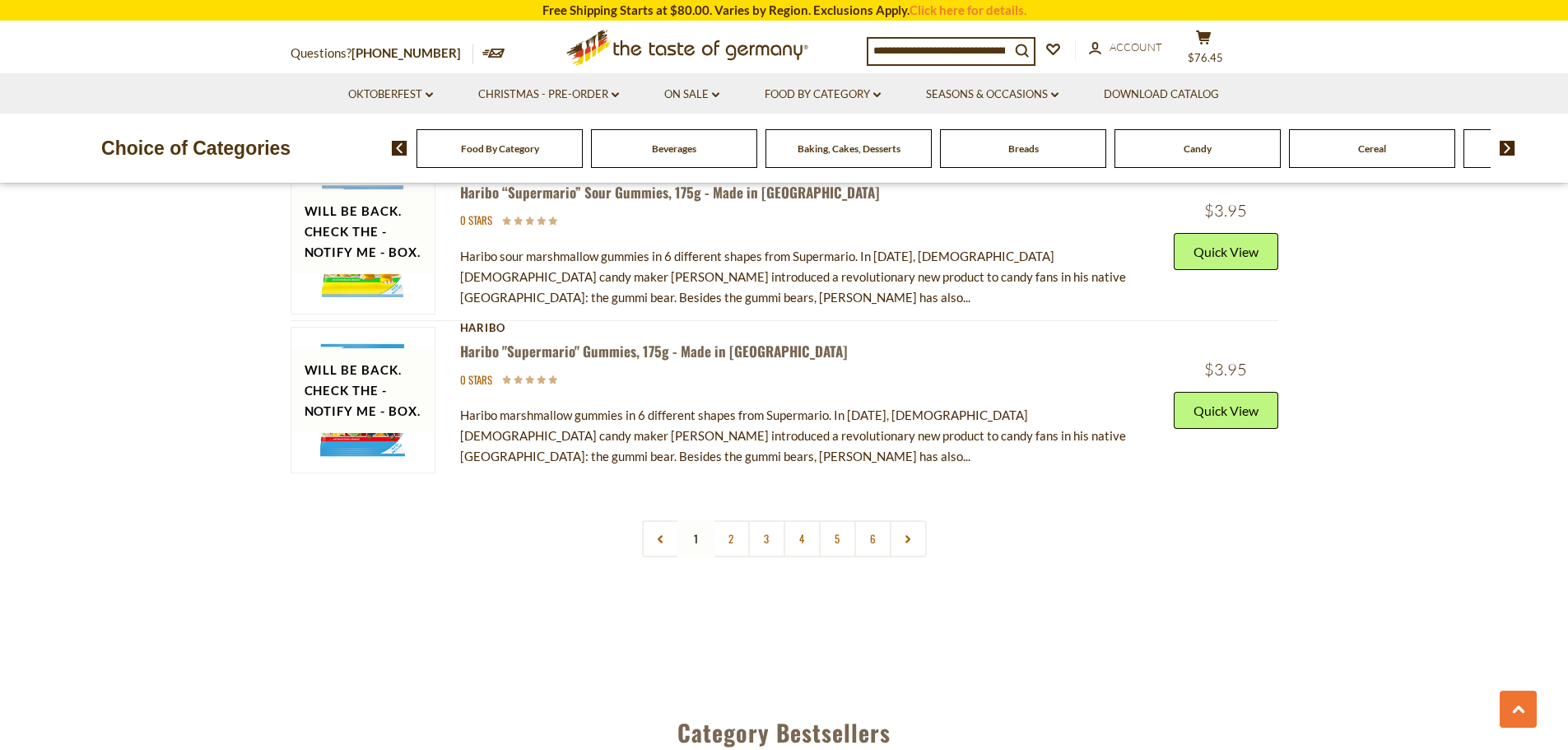
scroll to position [5683, 0]
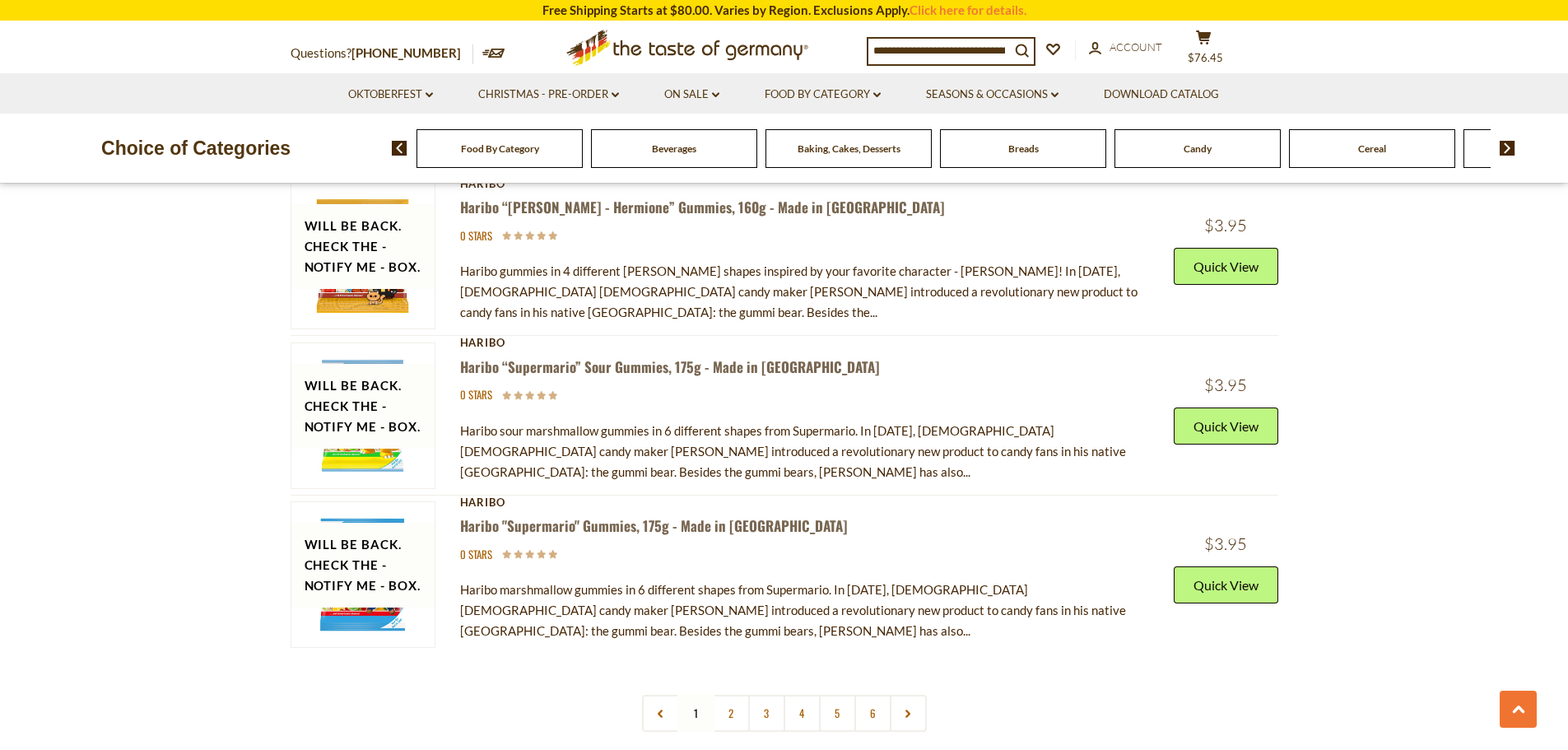
click at [583, 158] on div "Baking, Cakes, Desserts" at bounding box center [499, 149] width 166 height 39
click at [952, 41] on input at bounding box center [939, 50] width 142 height 23
click at [1010, 54] on input at bounding box center [939, 50] width 142 height 23
drag, startPoint x: 1015, startPoint y: 47, endPoint x: 906, endPoint y: 47, distance: 109.0
click at [906, 47] on input at bounding box center [939, 50] width 142 height 23
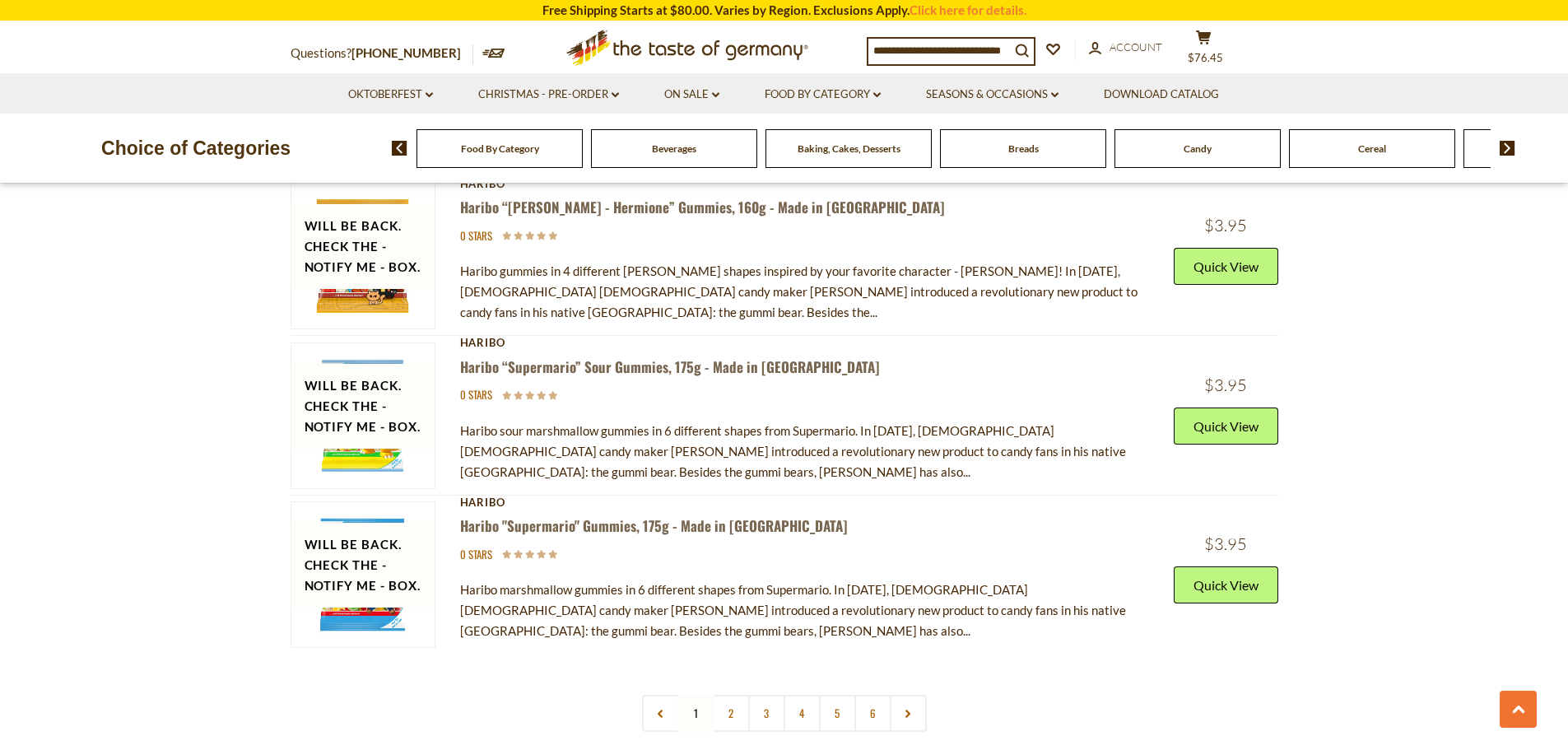
click at [875, 50] on input at bounding box center [939, 50] width 142 height 23
drag, startPoint x: 1007, startPoint y: 47, endPoint x: 913, endPoint y: 50, distance: 94.0
click at [913, 50] on input at bounding box center [939, 50] width 142 height 23
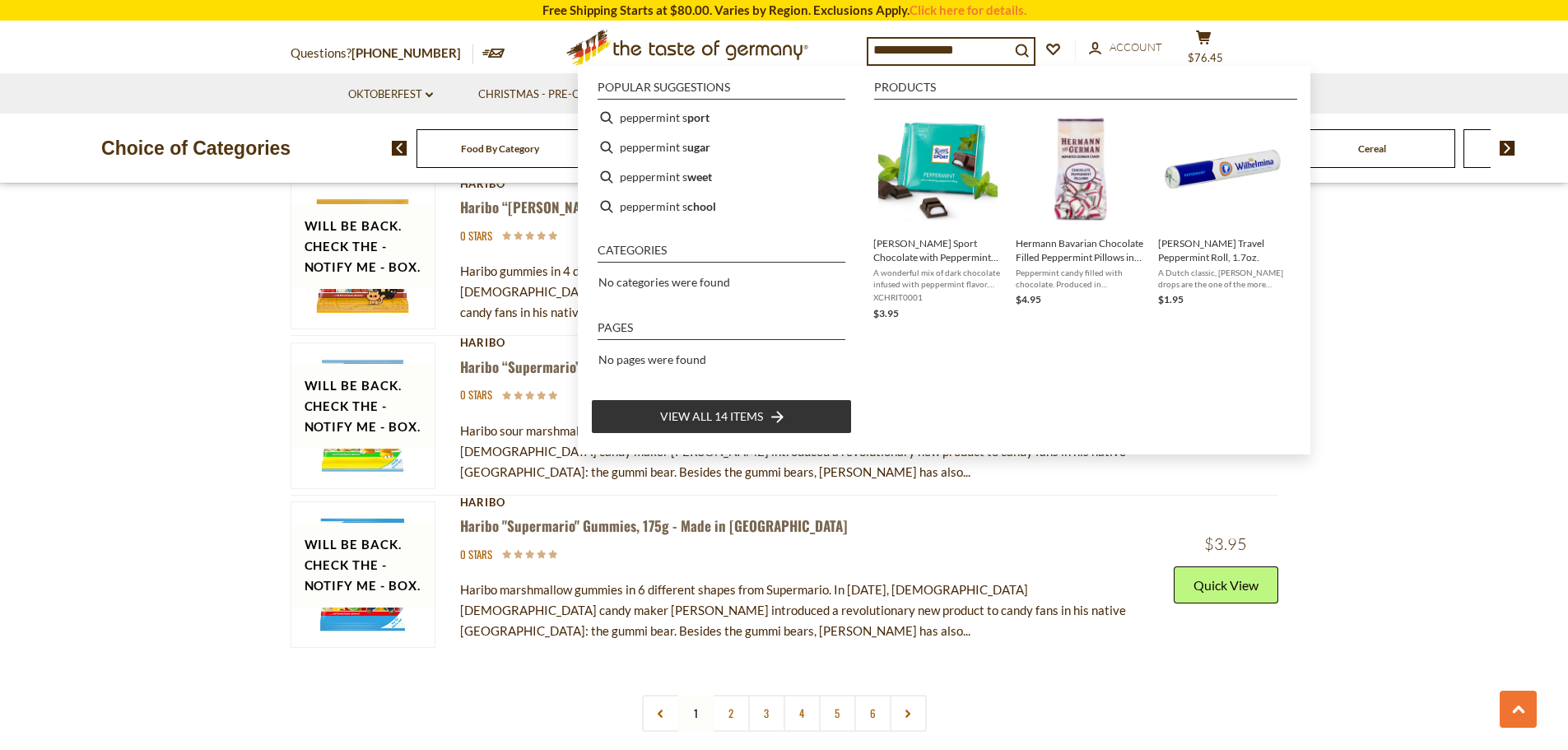
type input "**********"
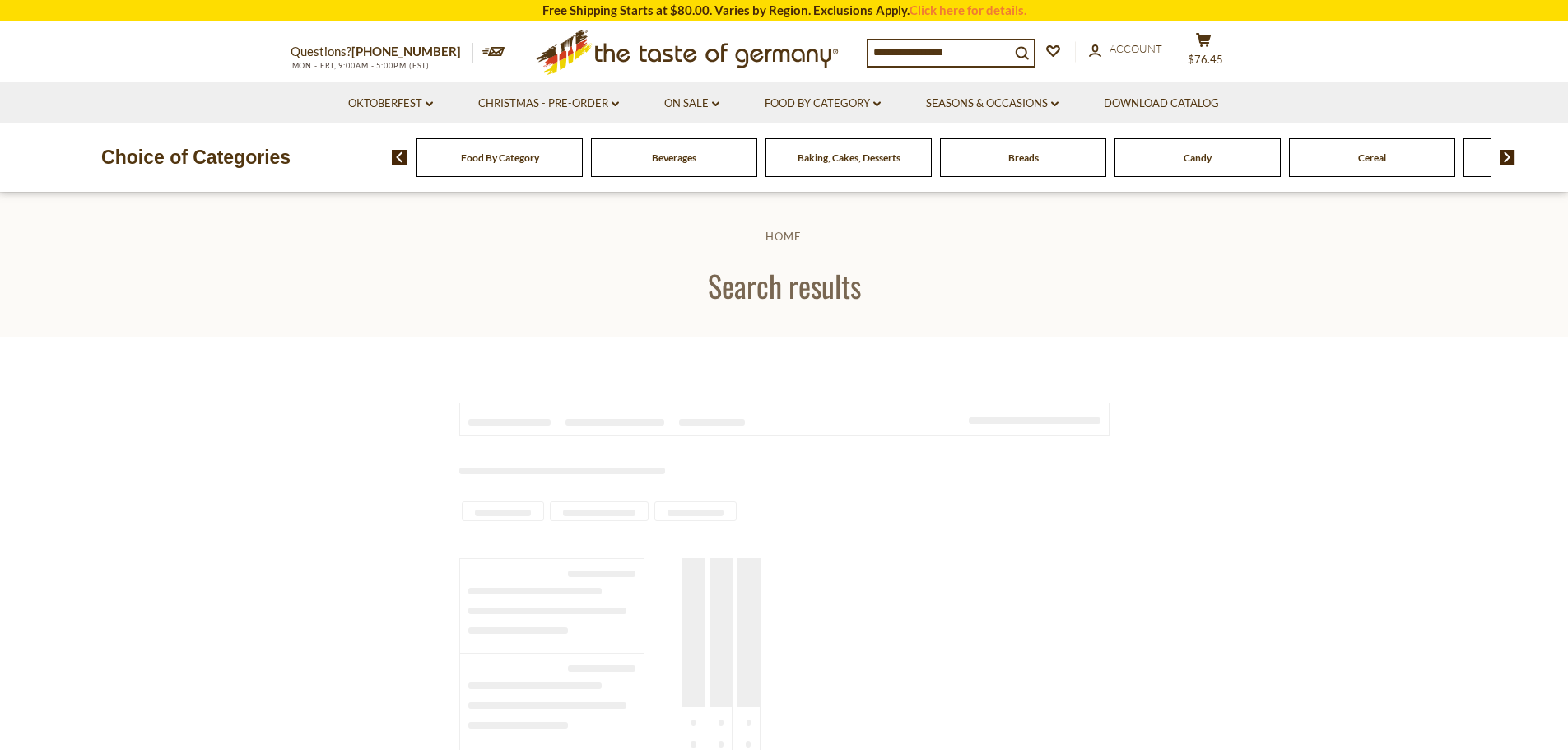
type input "**********"
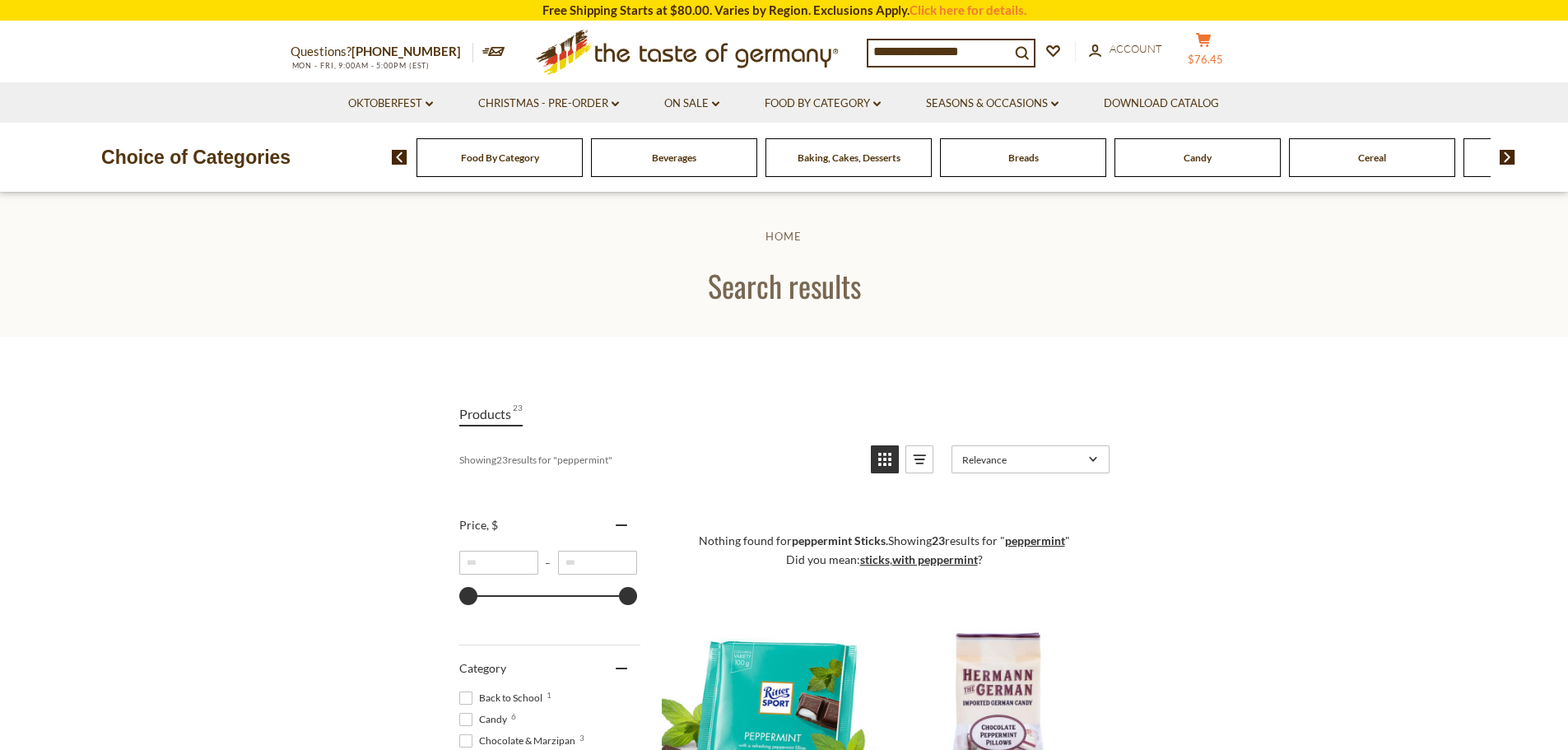
click at [1211, 46] on icon at bounding box center [1203, 40] width 15 height 14
